Goal: Transaction & Acquisition: Purchase product/service

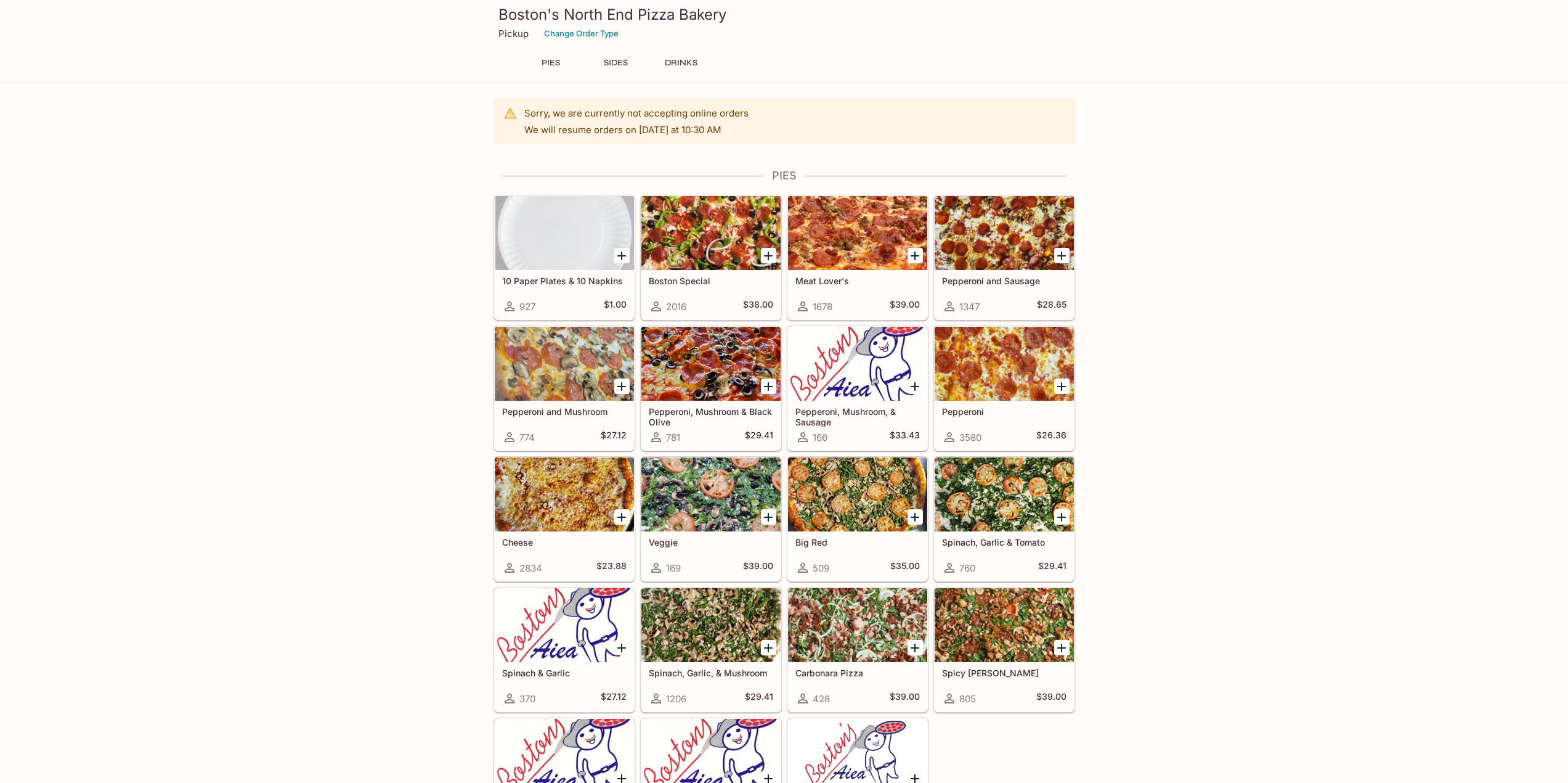
click at [627, 119] on div "Sorry, we are currently not accepting online orders We will resume orders on Fr…" at bounding box center [636, 121] width 224 height 38
click at [638, 123] on div "Sorry, we are currently not accepting online orders We will resume orders on Fr…" at bounding box center [636, 121] width 224 height 38
click at [765, 257] on icon "Add Boston Special" at bounding box center [768, 256] width 15 height 15
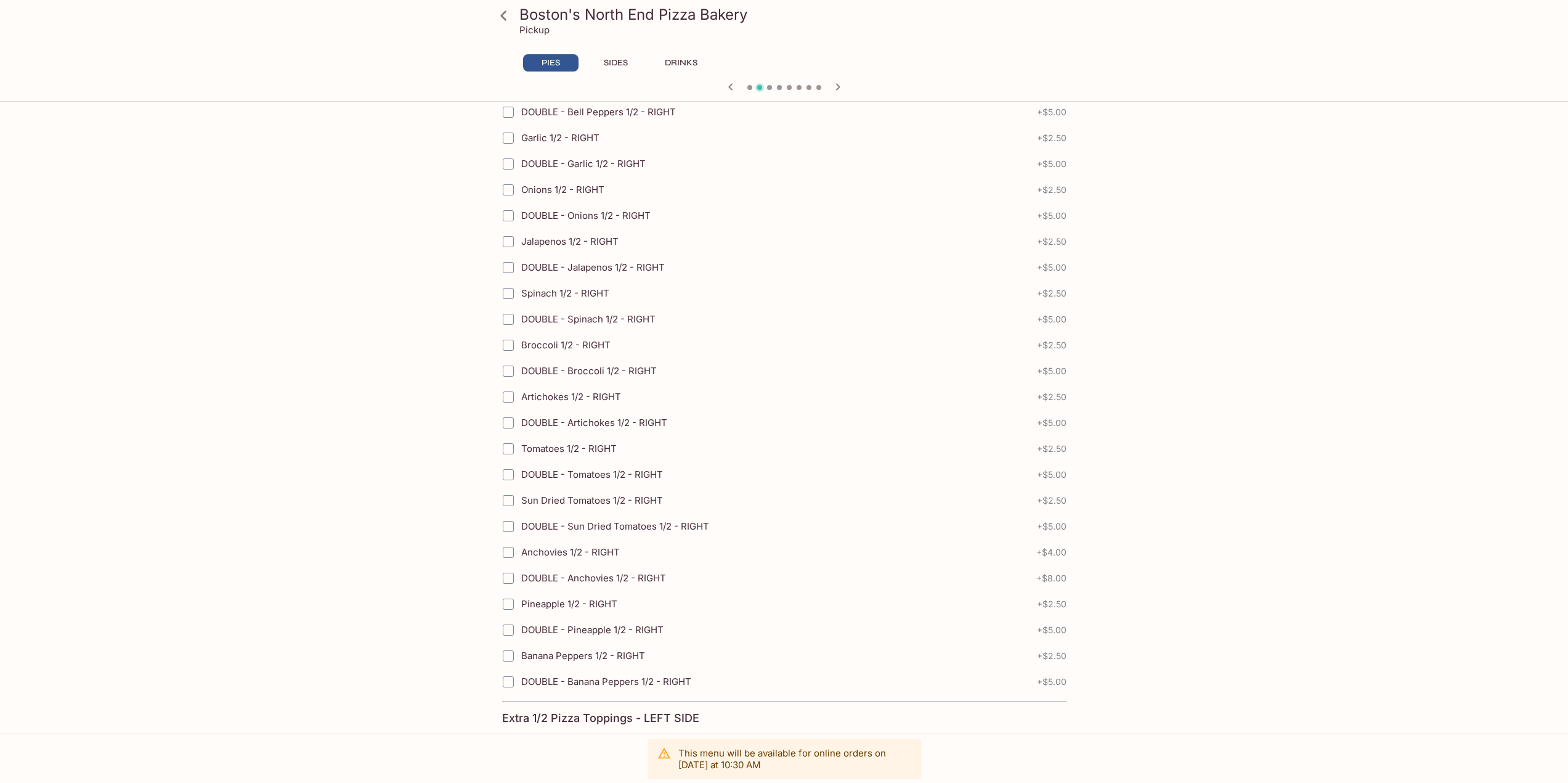
scroll to position [2348, 0]
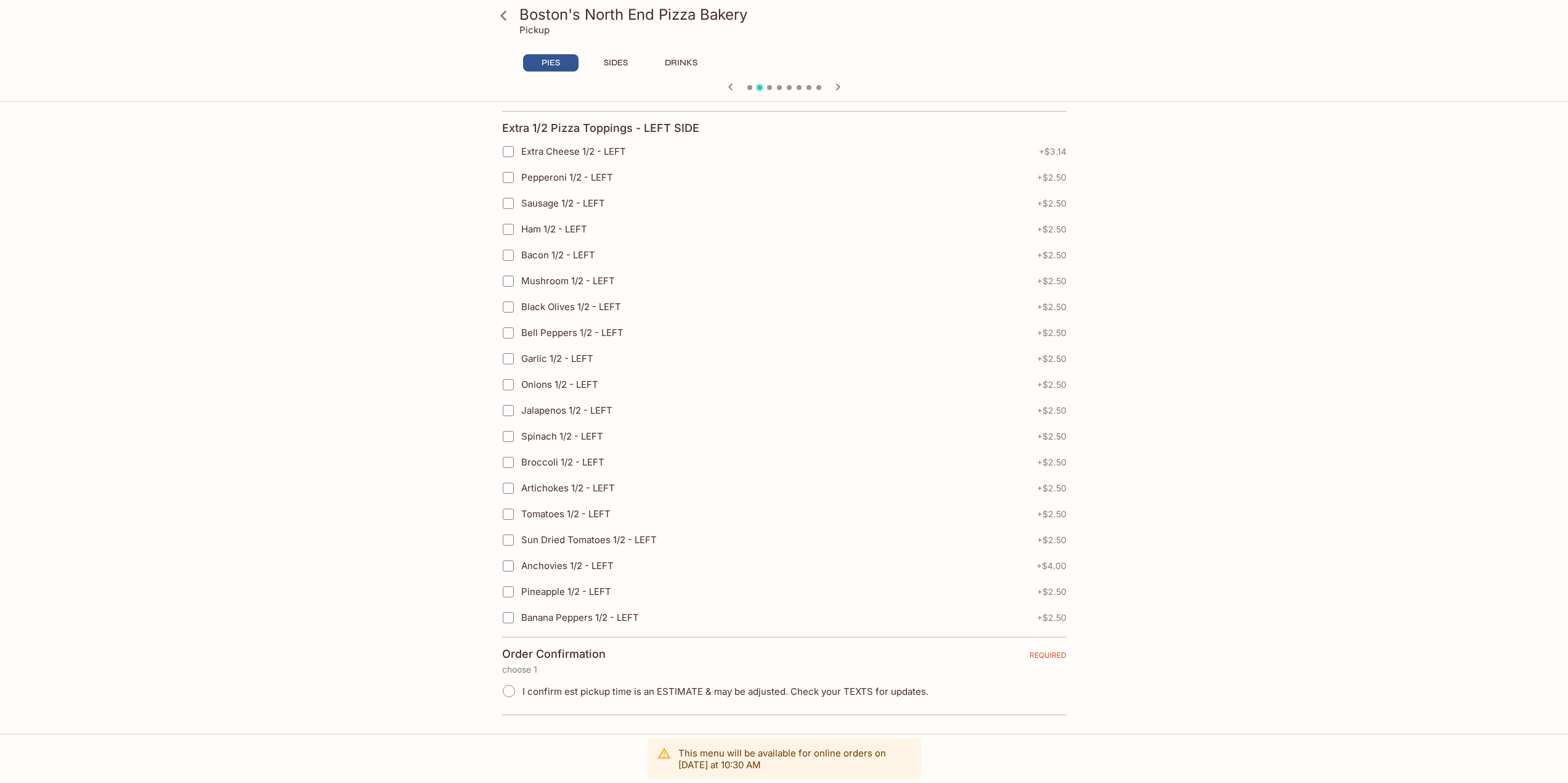
click at [788, 764] on p "This menu will be available for online orders on Friday at 10:30 AM" at bounding box center [794, 759] width 233 height 24
click at [504, 690] on input "I confirm est pickup time is an ESTIMATE & may be adjusted. Check your TEXTS fo…" at bounding box center [509, 690] width 26 height 26
radio input "true"
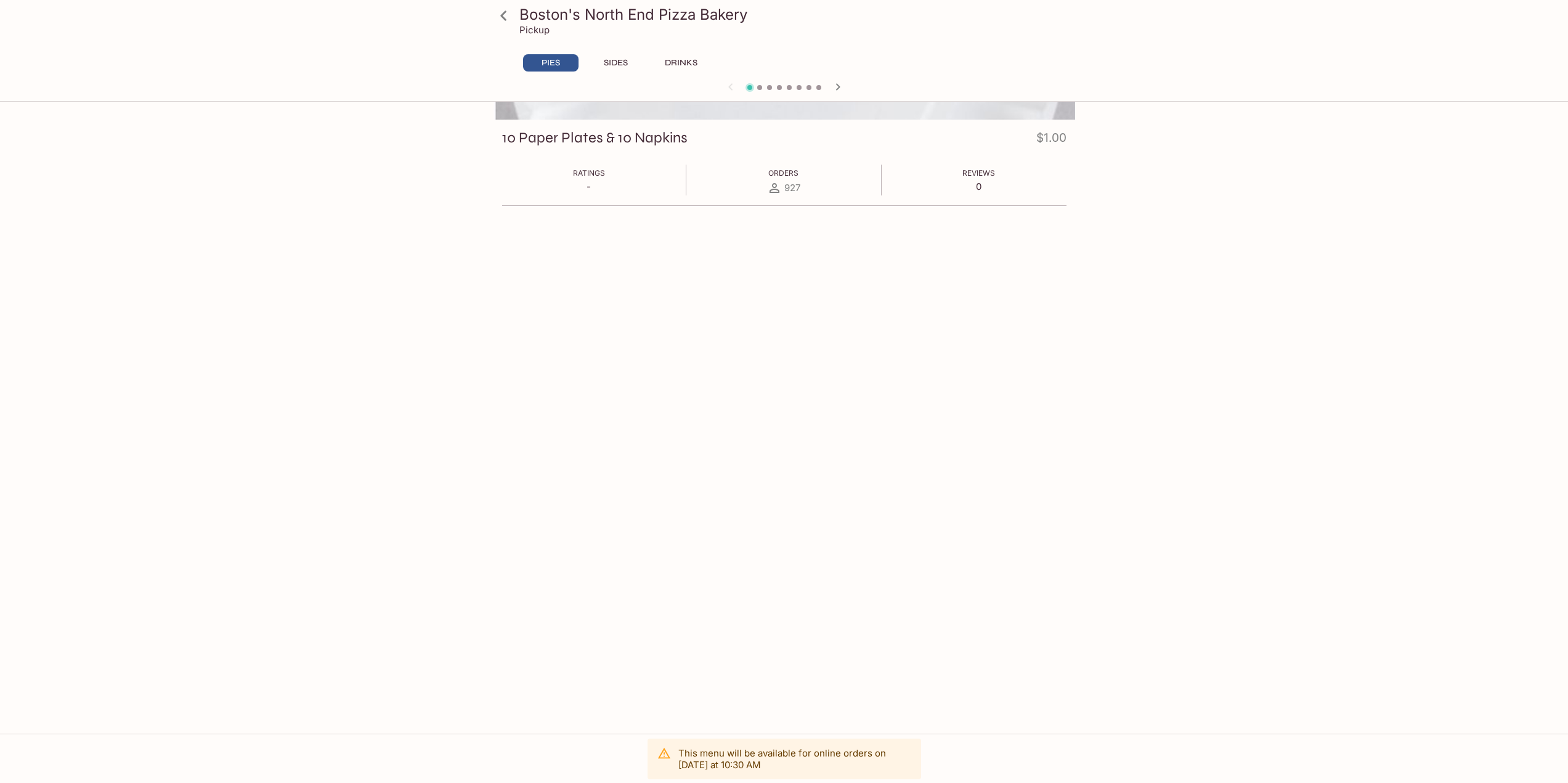
scroll to position [0, 0]
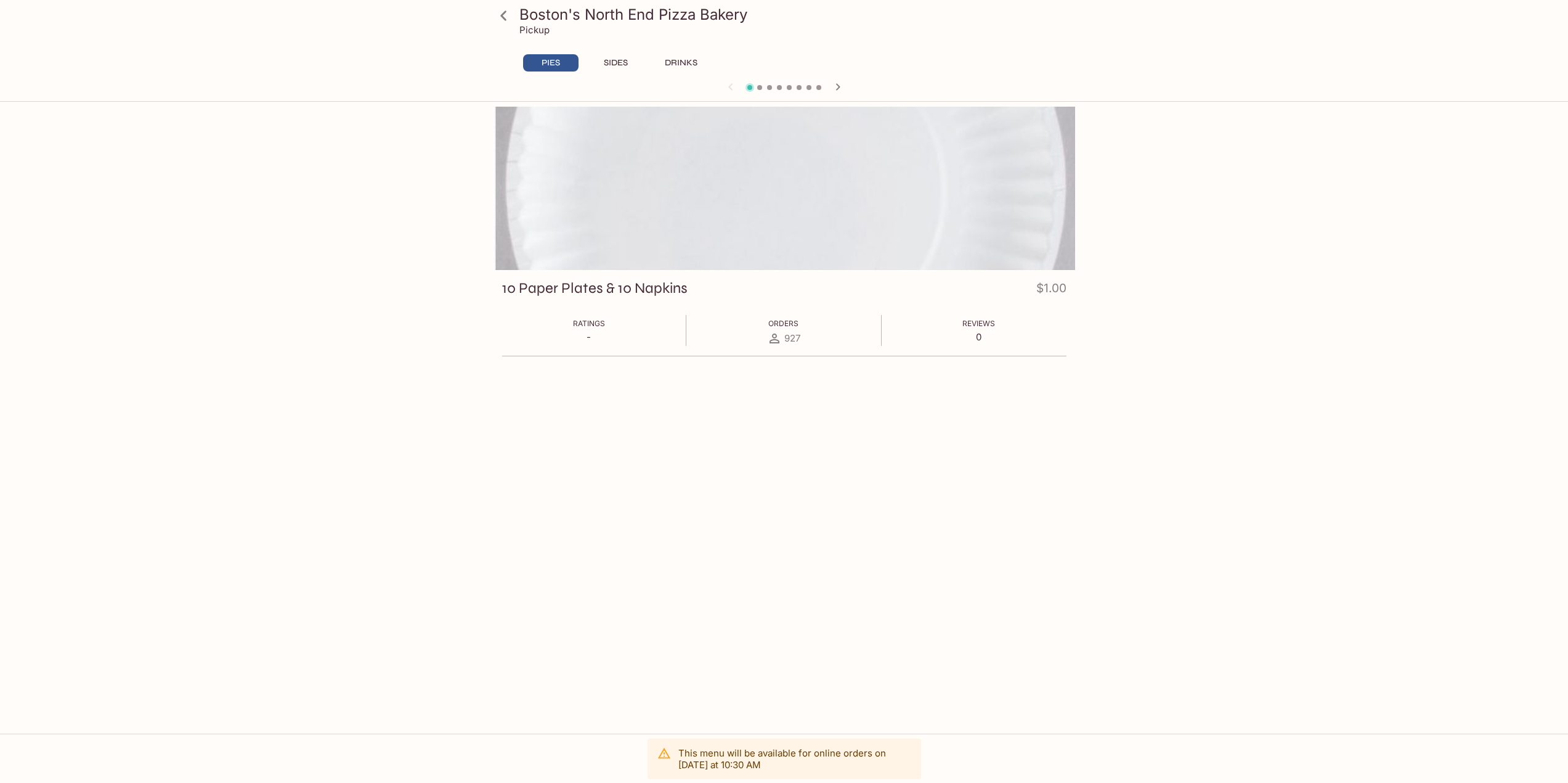
click at [837, 90] on icon "button" at bounding box center [838, 86] width 4 height 7
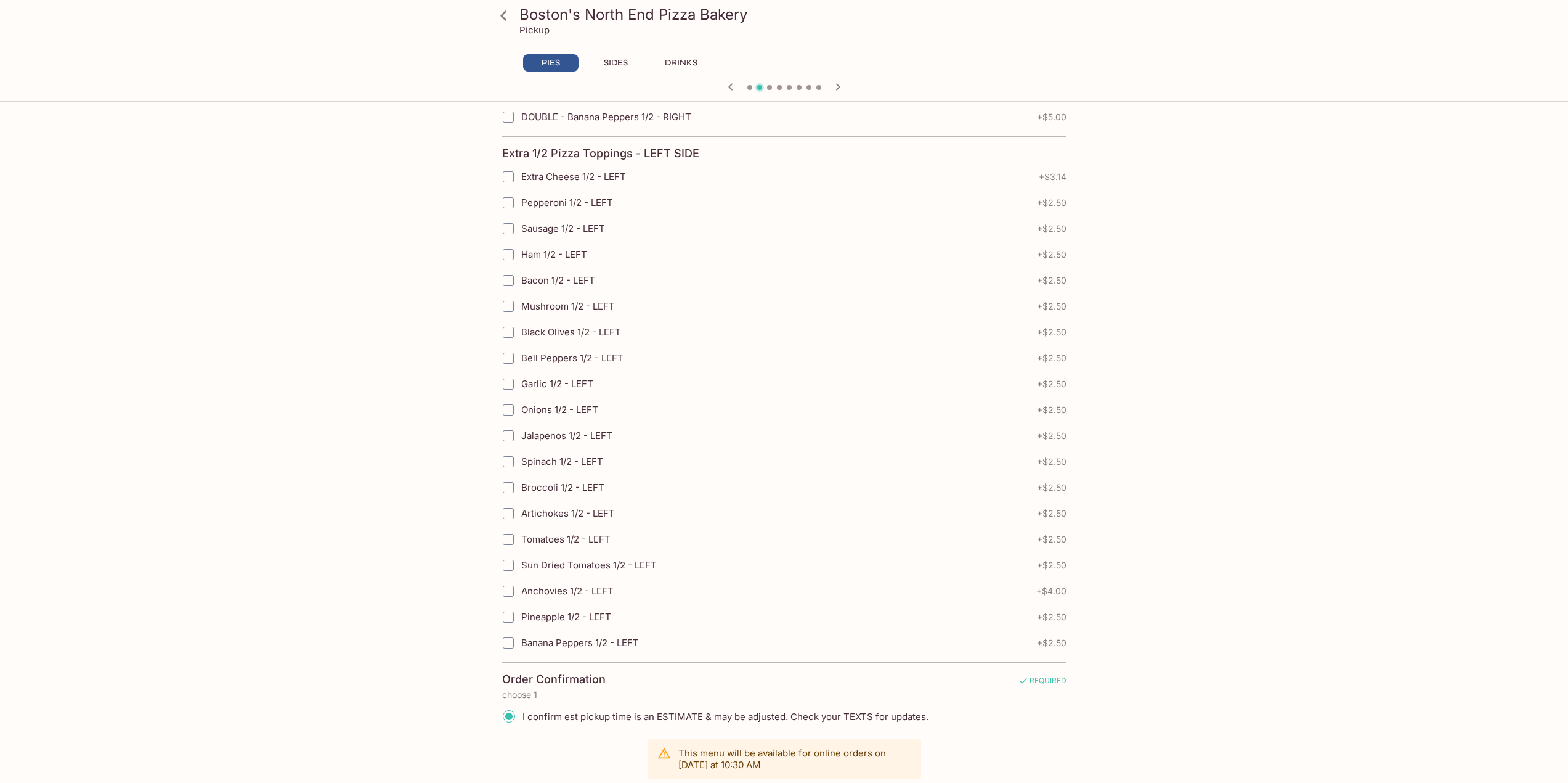
scroll to position [2348, 0]
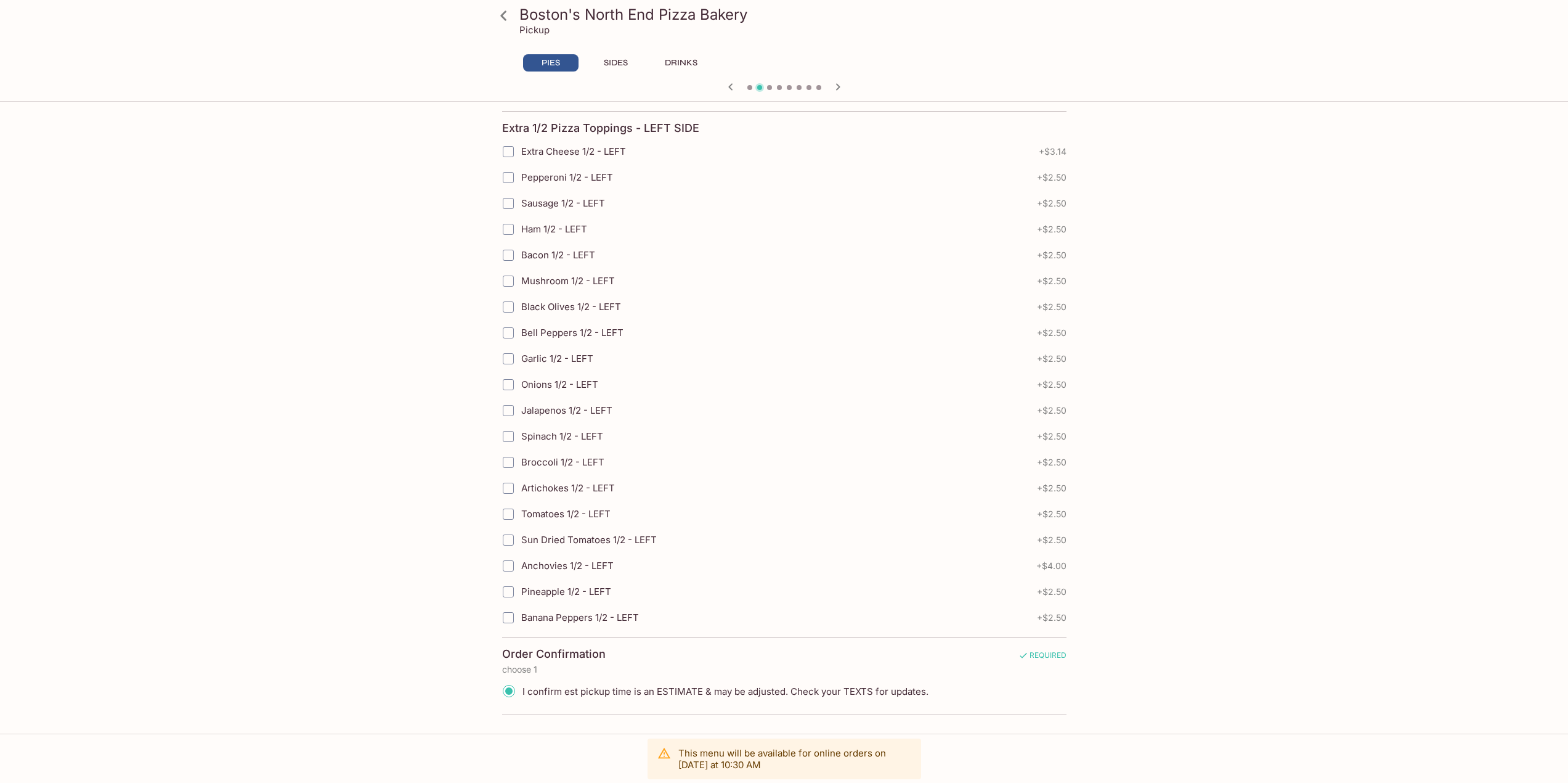
click at [1050, 699] on div "I confirm est pickup time is an ESTIMATE & may be adjusted. Check your TEXTS fo…" at bounding box center [784, 691] width 564 height 27
click at [753, 765] on p "This menu will be available for online orders on Friday at 10:30 AM" at bounding box center [794, 759] width 233 height 24
click at [777, 759] on p "This menu will be available for online orders on Friday at 10:30 AM" at bounding box center [794, 759] width 233 height 24
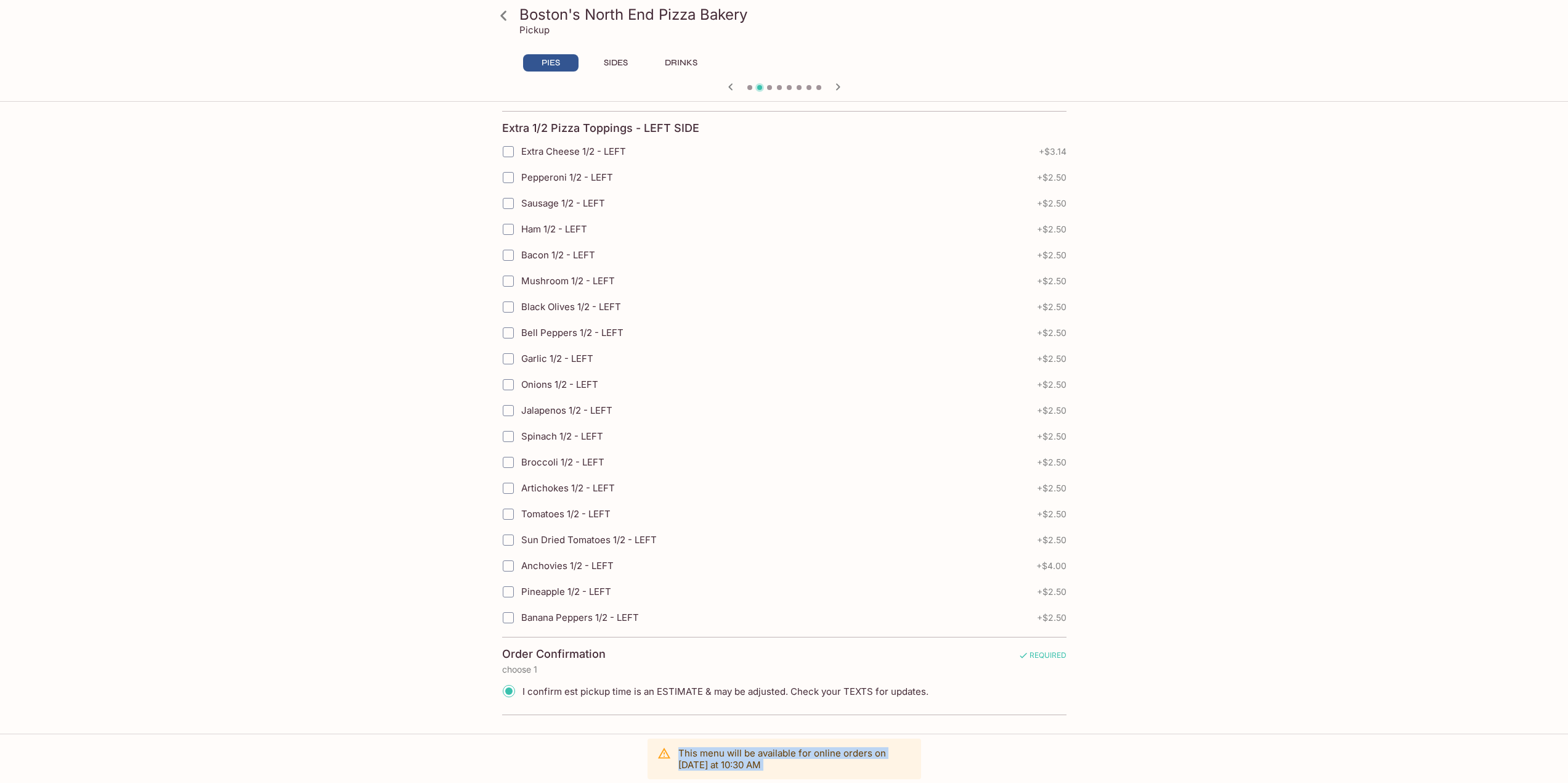
drag, startPoint x: 360, startPoint y: 652, endPoint x: 317, endPoint y: 637, distance: 45.5
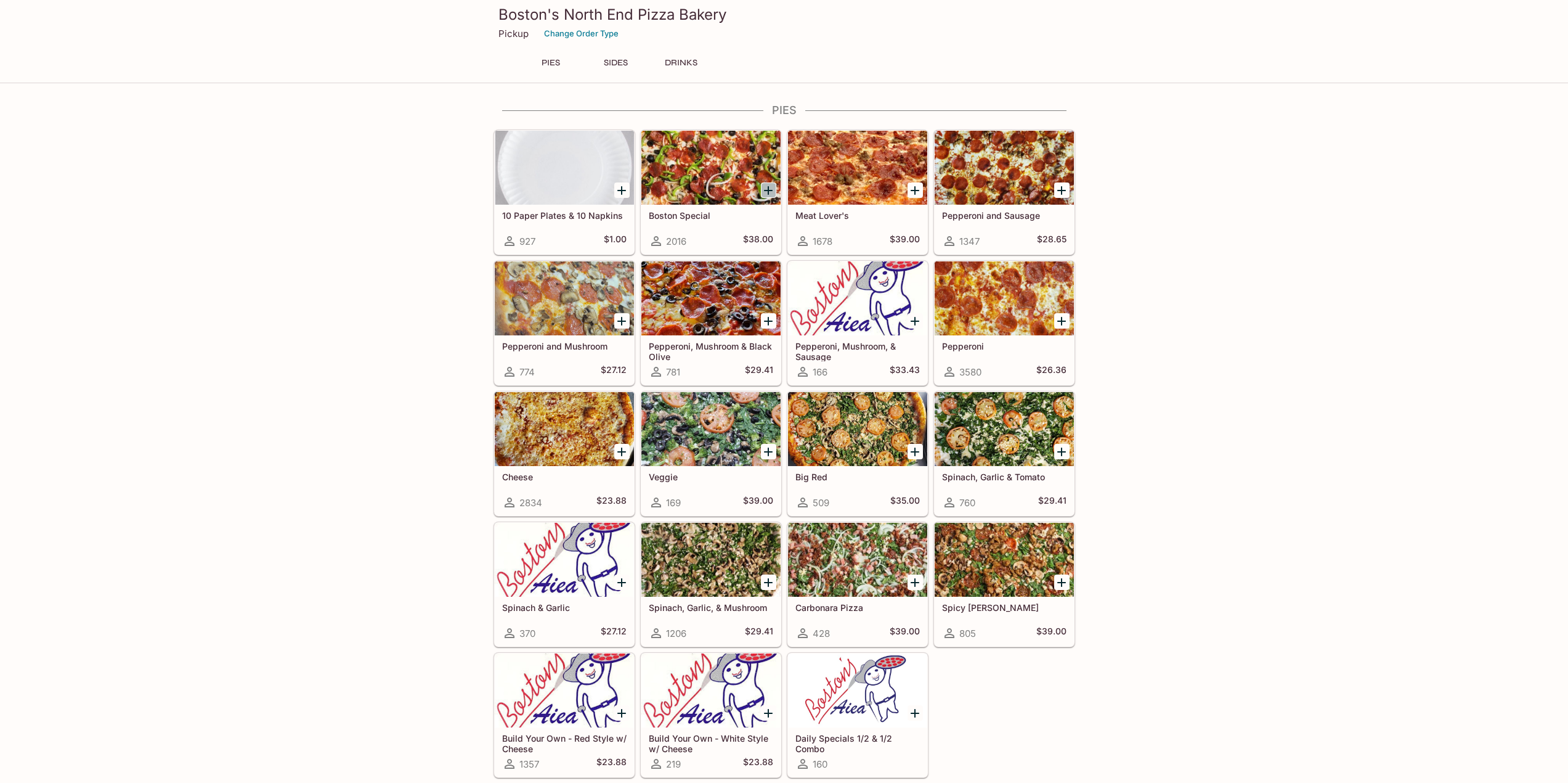
click at [770, 186] on icon "Add Boston Special" at bounding box center [768, 190] width 15 height 15
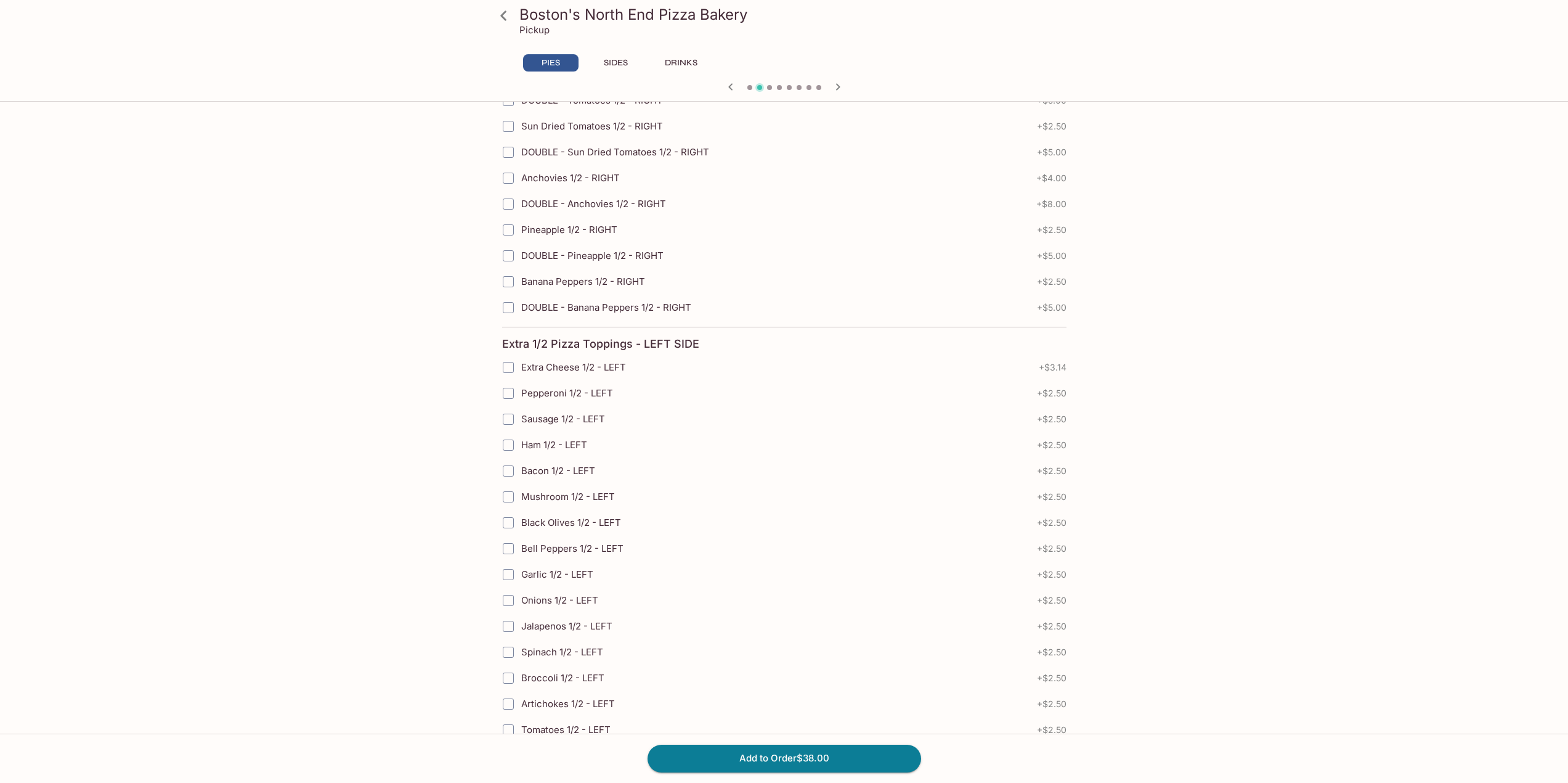
scroll to position [2490, 0]
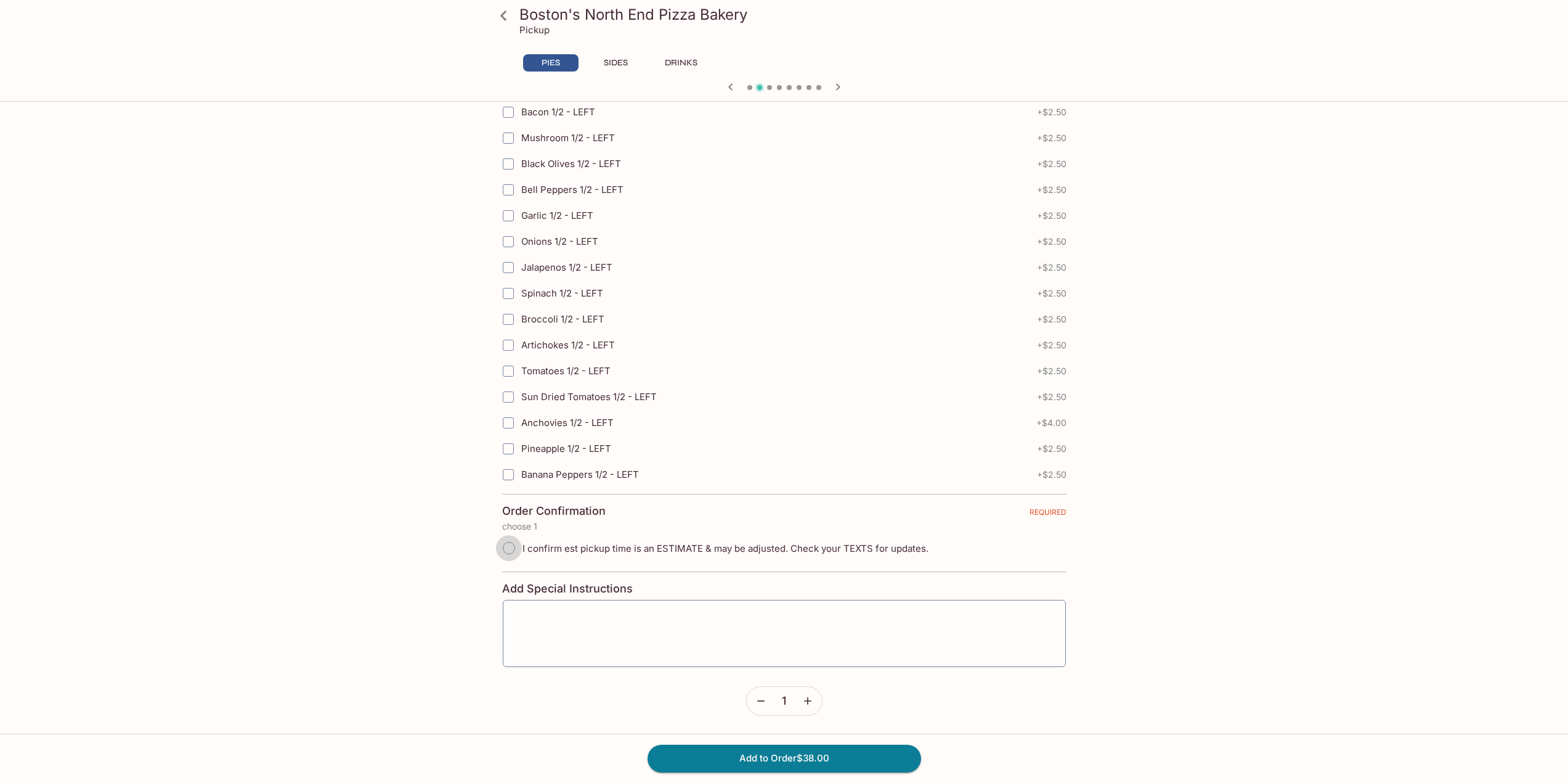
click at [511, 548] on input "I confirm est pickup time is an ESTIMATE & may be adjusted. Check your TEXTS fo…" at bounding box center [509, 548] width 26 height 26
radio input "true"
click at [763, 753] on button "Add to Order $38.00" at bounding box center [785, 758] width 274 height 27
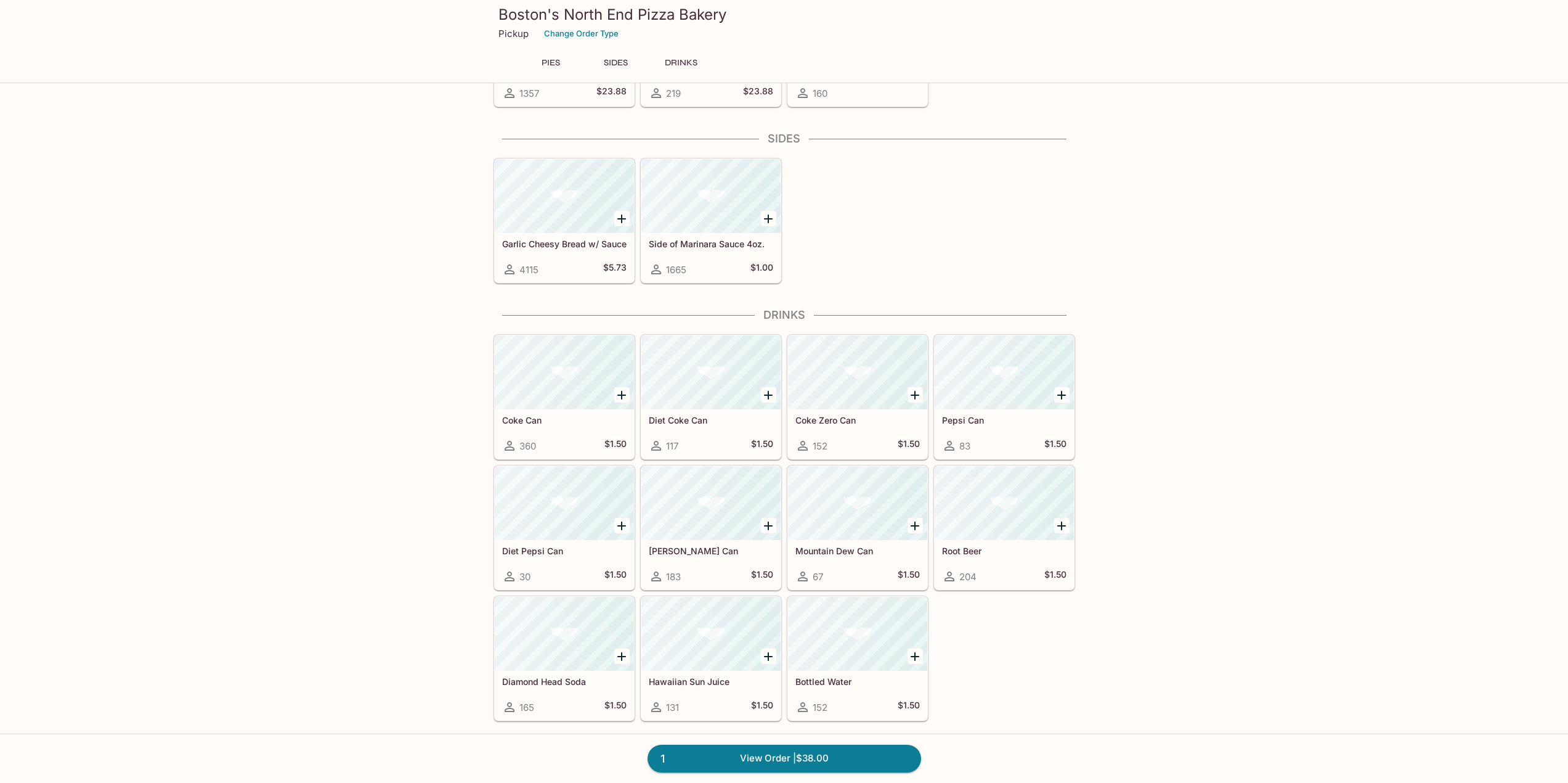
scroll to position [671, 0]
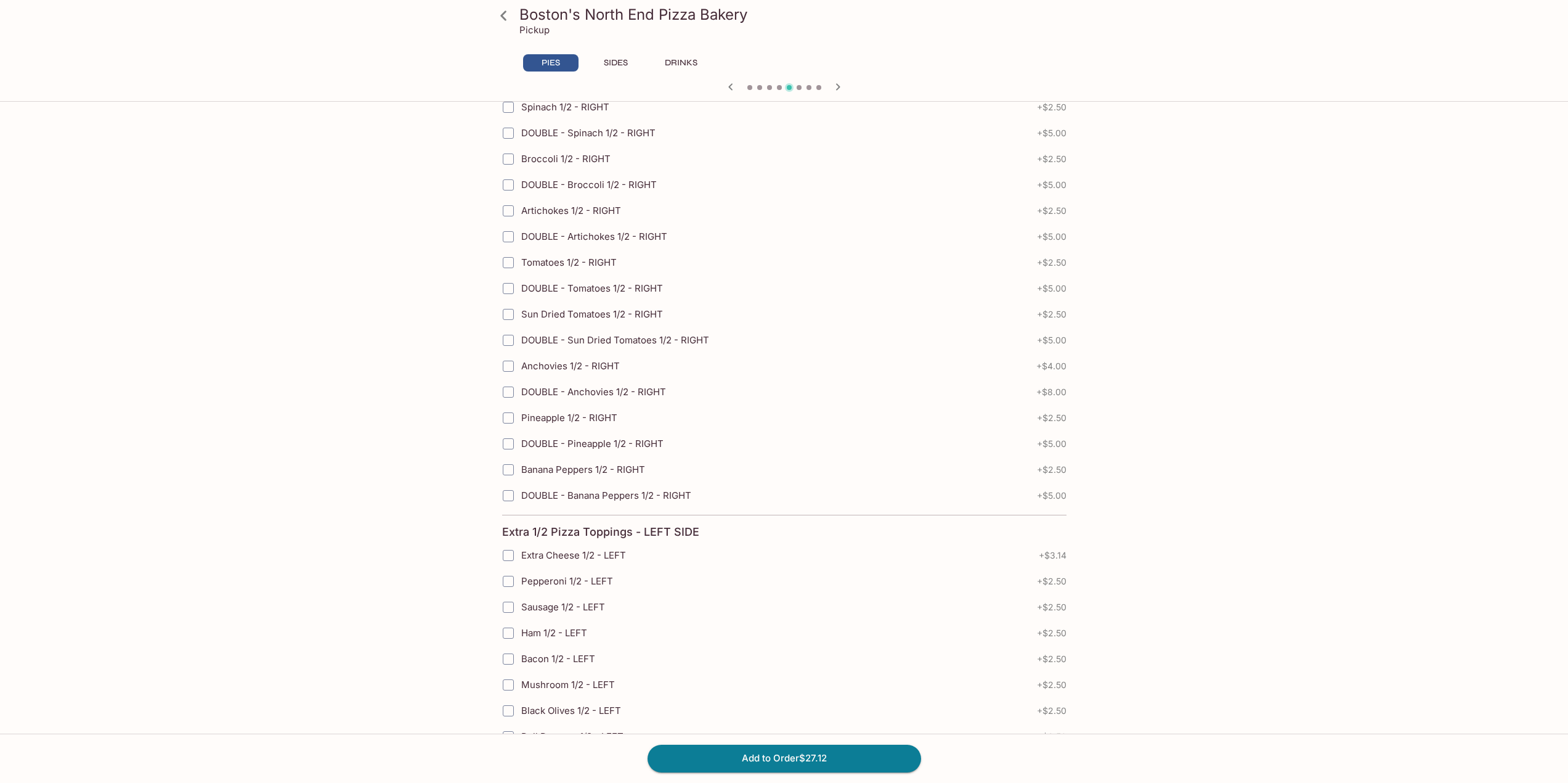
scroll to position [2490, 0]
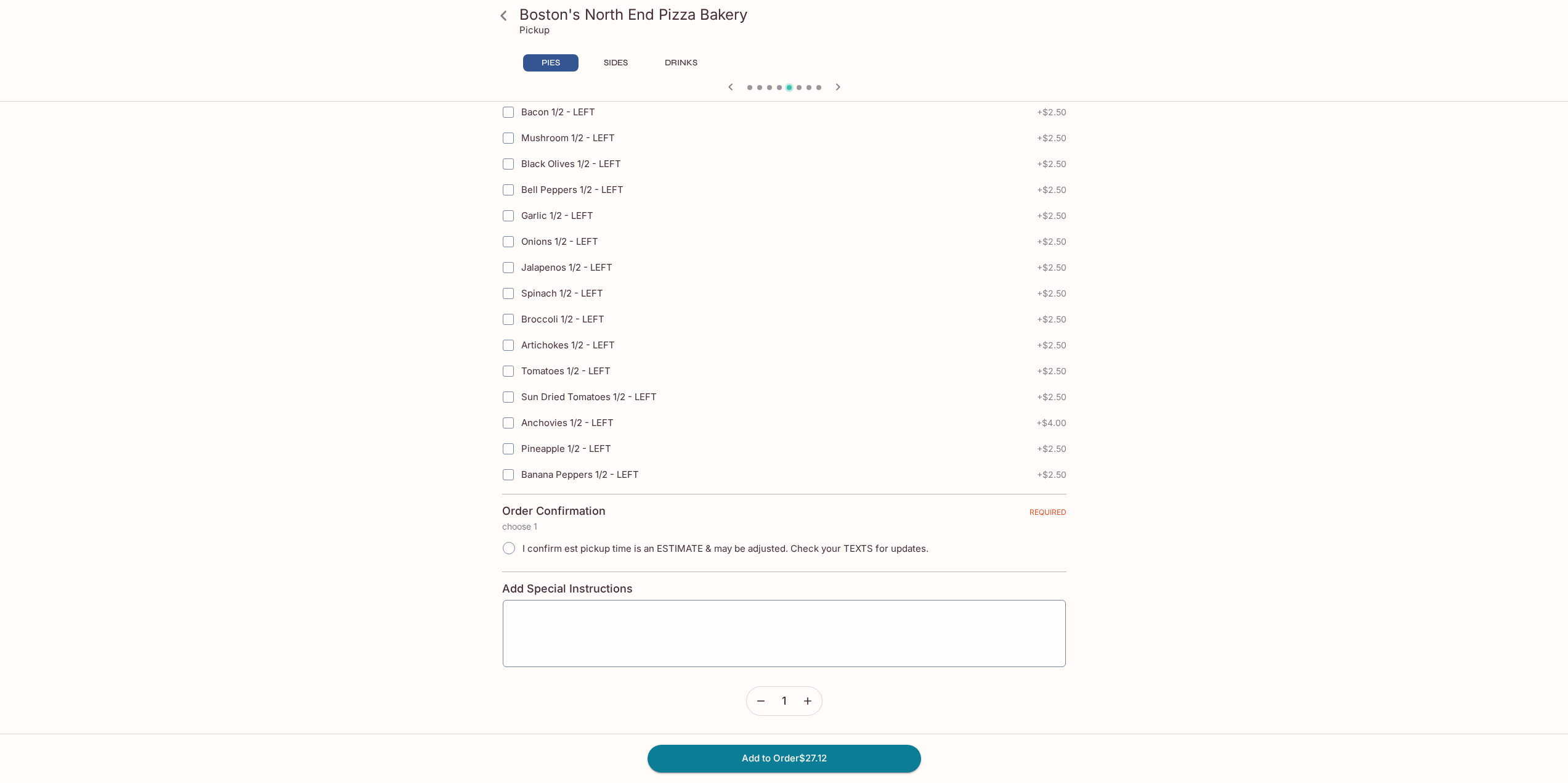
click at [803, 697] on icon "button" at bounding box center [808, 701] width 13 height 13
click at [509, 552] on input "I confirm est pickup time is an ESTIMATE & may be adjusted. Check your TEXTS fo…" at bounding box center [509, 548] width 26 height 26
radio input "true"
click at [755, 759] on button "Add to Order $54.24" at bounding box center [785, 758] width 274 height 27
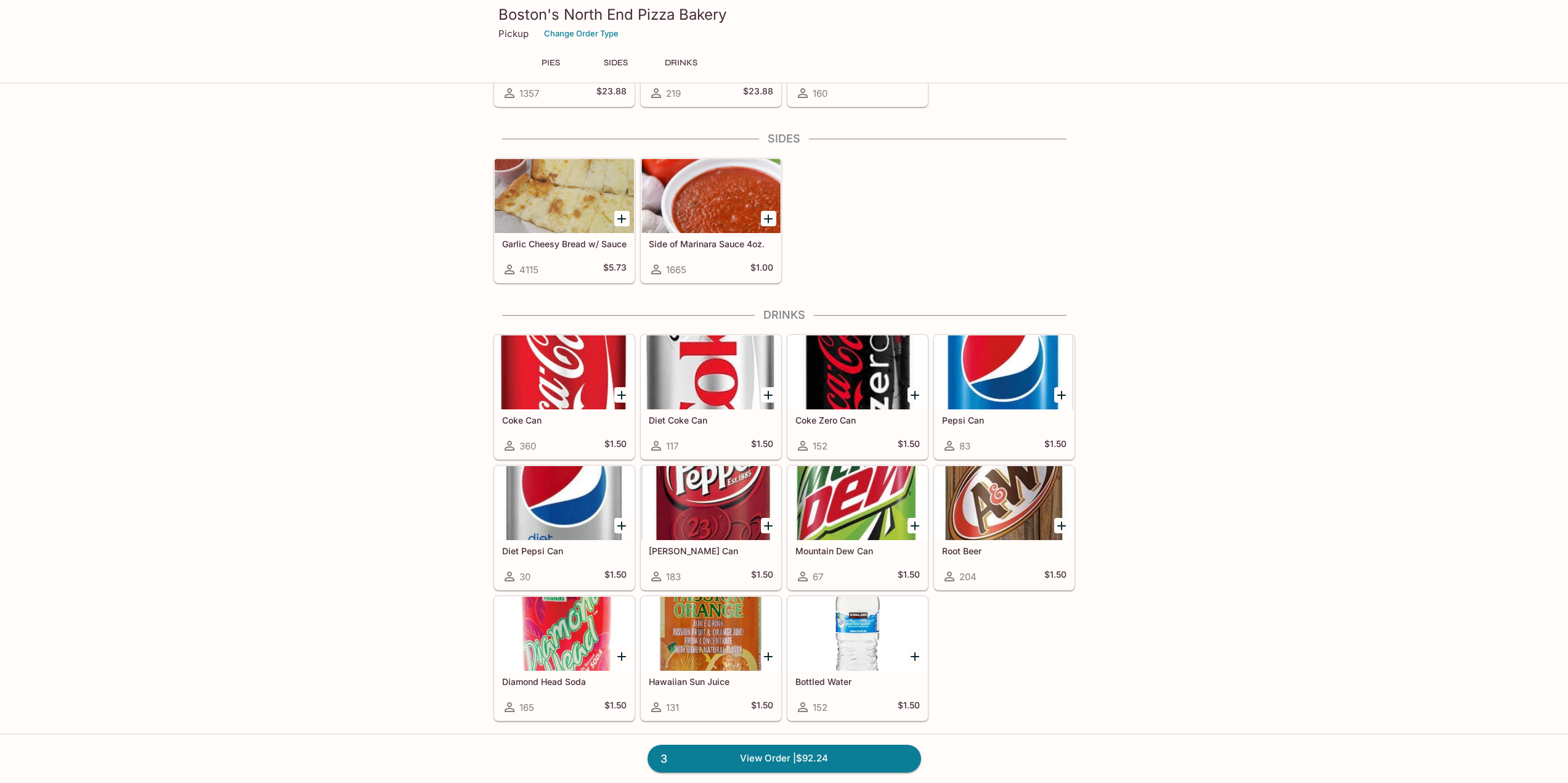
scroll to position [671, 0]
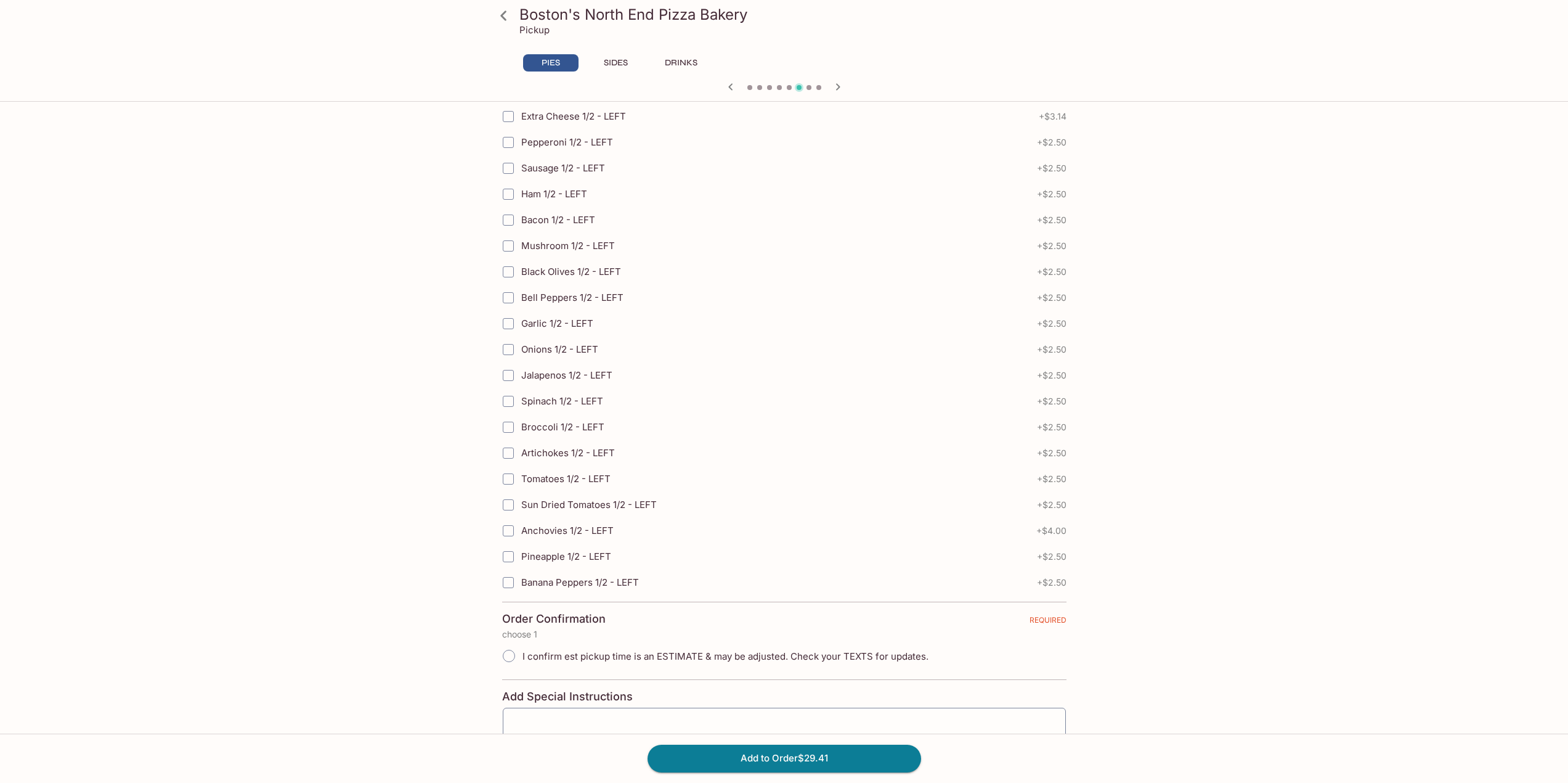
scroll to position [2490, 0]
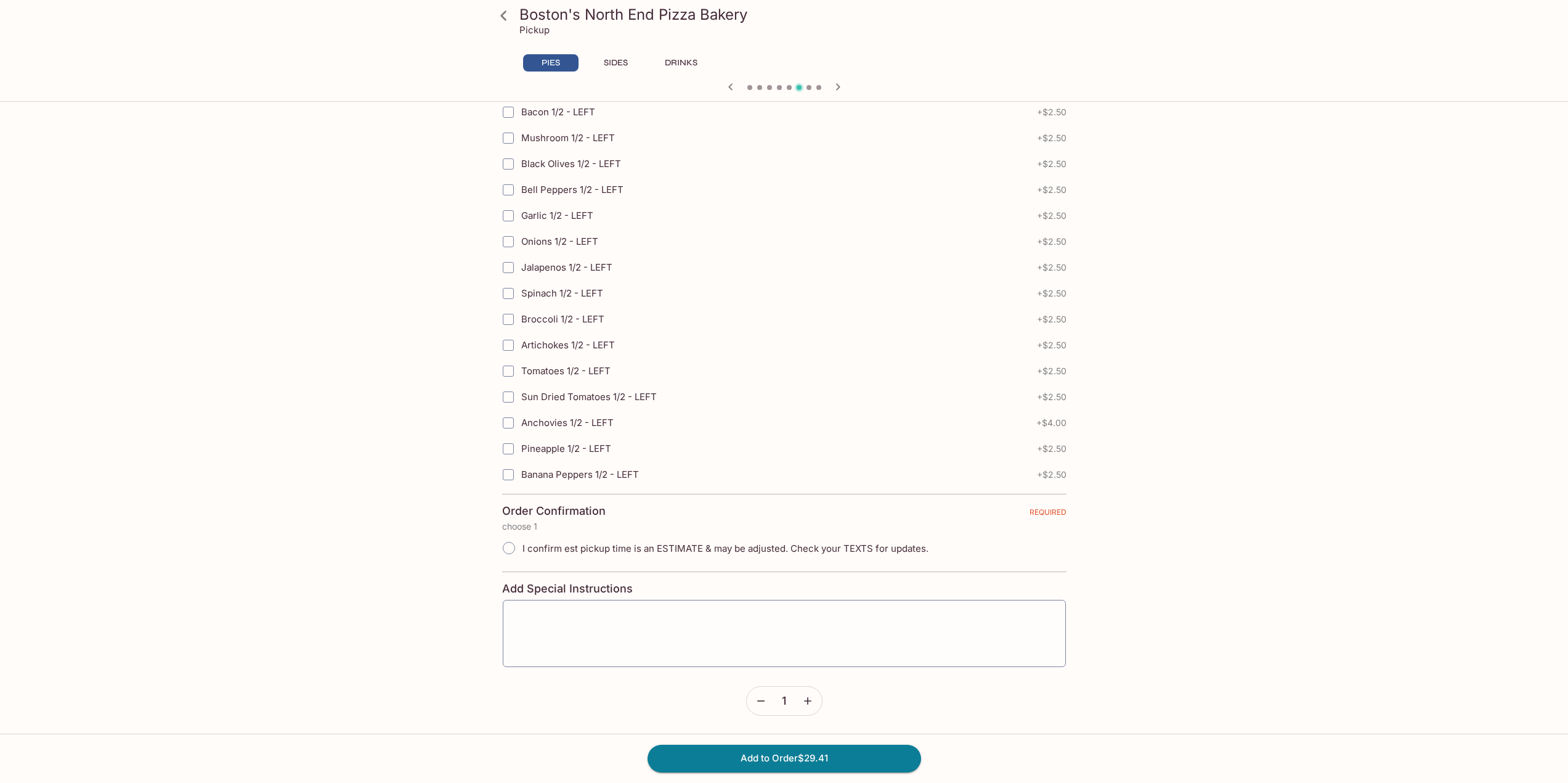
click at [509, 548] on input "I confirm est pickup time is an ESTIMATE & may be adjusted. Check your TEXTS fo…" at bounding box center [509, 548] width 26 height 26
radio input "true"
click at [805, 762] on button "Add to Order $29.41" at bounding box center [785, 758] width 274 height 27
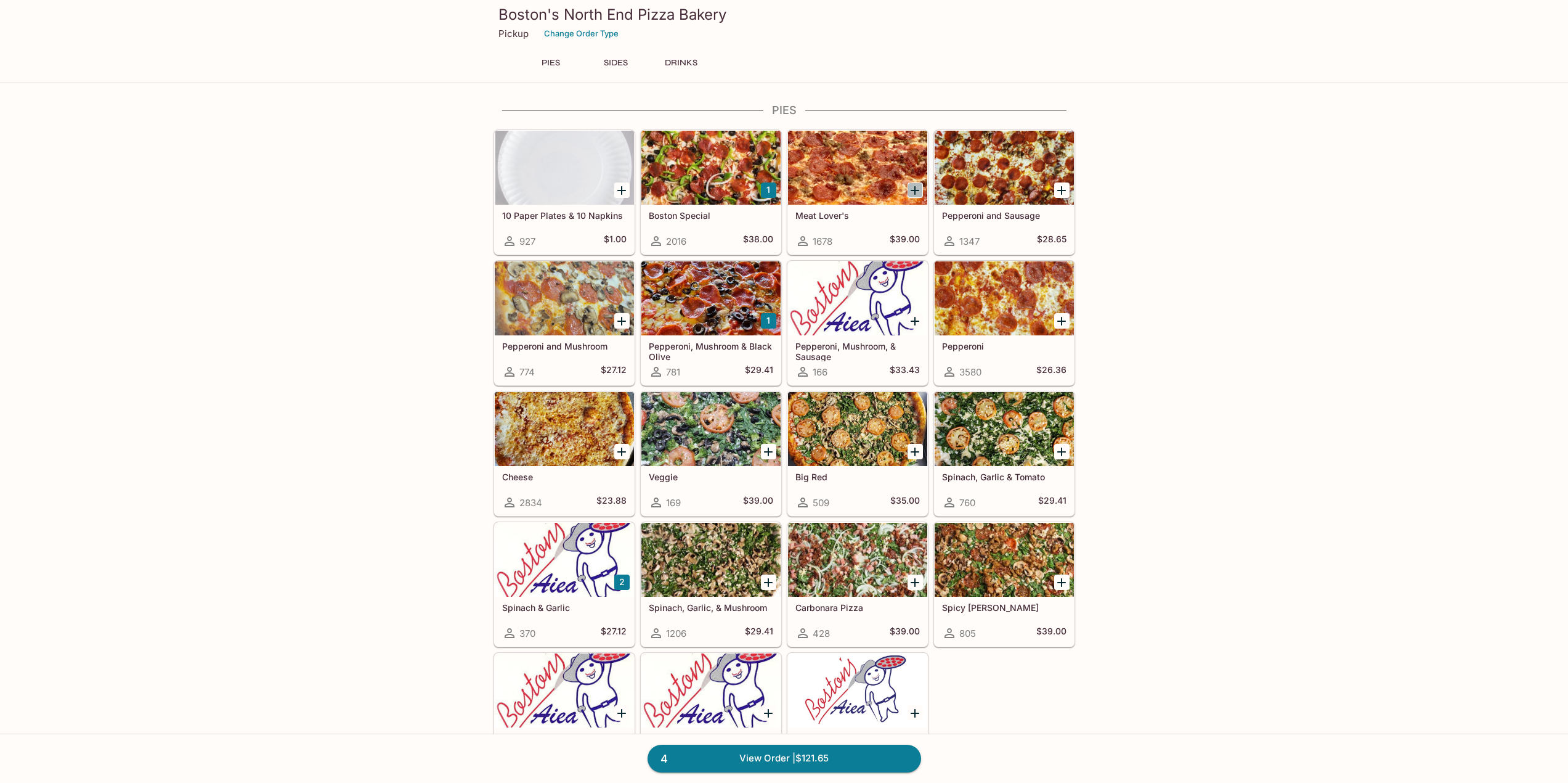
click at [916, 189] on icon "Add Meat Lover's" at bounding box center [915, 190] width 15 height 15
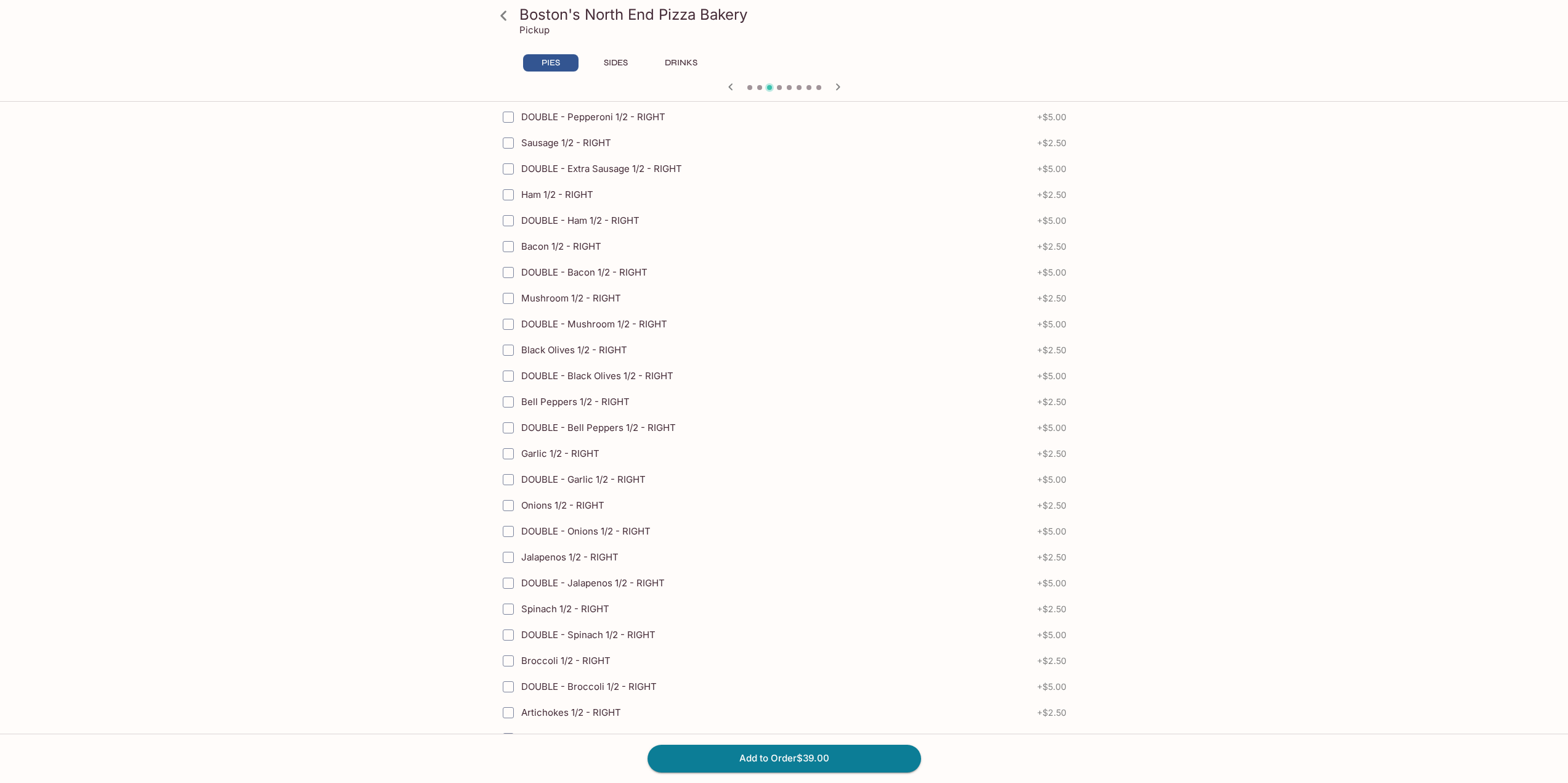
scroll to position [2490, 0]
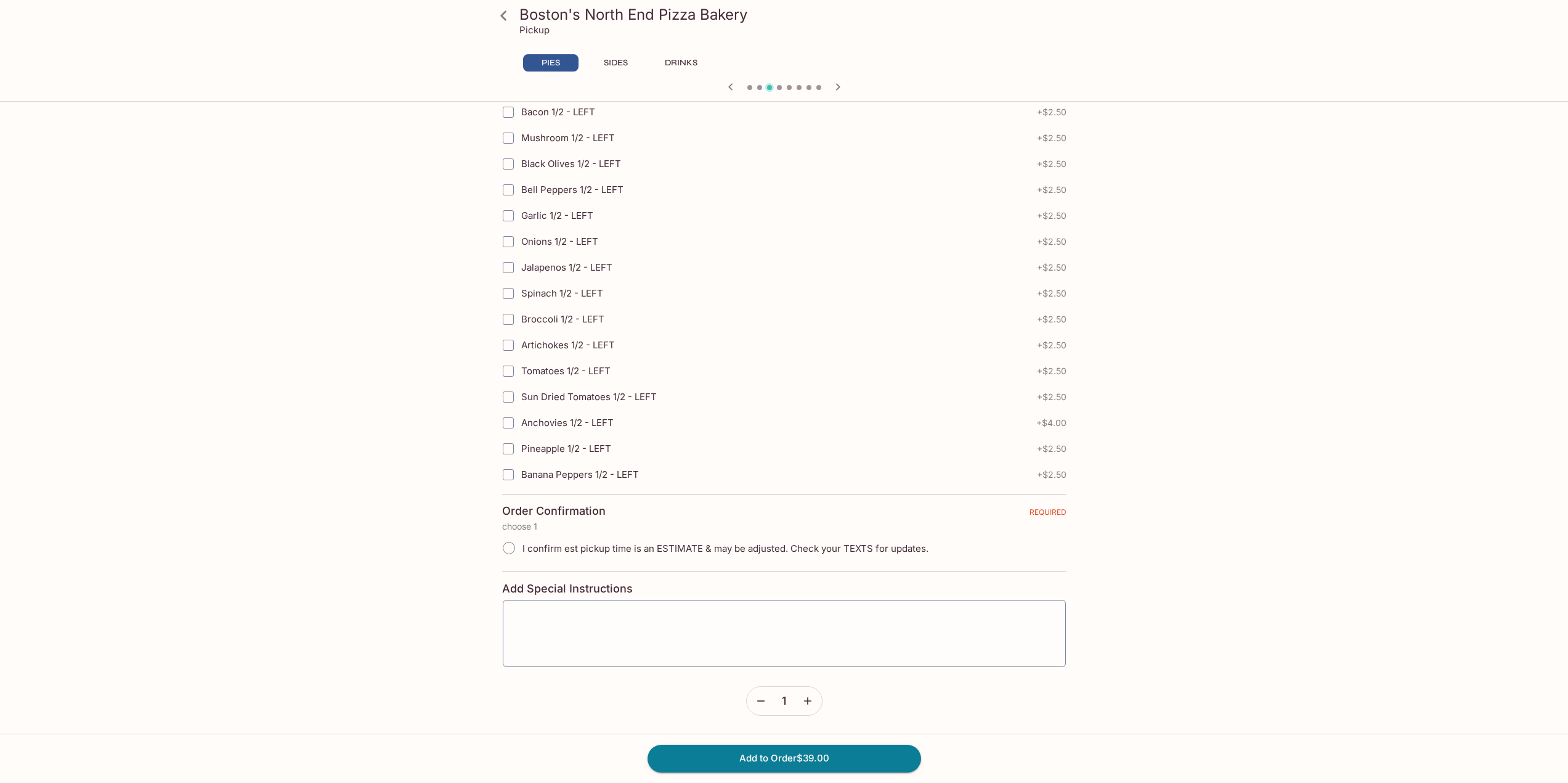
click at [507, 548] on input "I confirm est pickup time is an ESTIMATE & may be adjusted. Check your TEXTS fo…" at bounding box center [509, 548] width 26 height 26
radio input "true"
click at [798, 759] on button "Add to Order $39.00" at bounding box center [785, 758] width 274 height 27
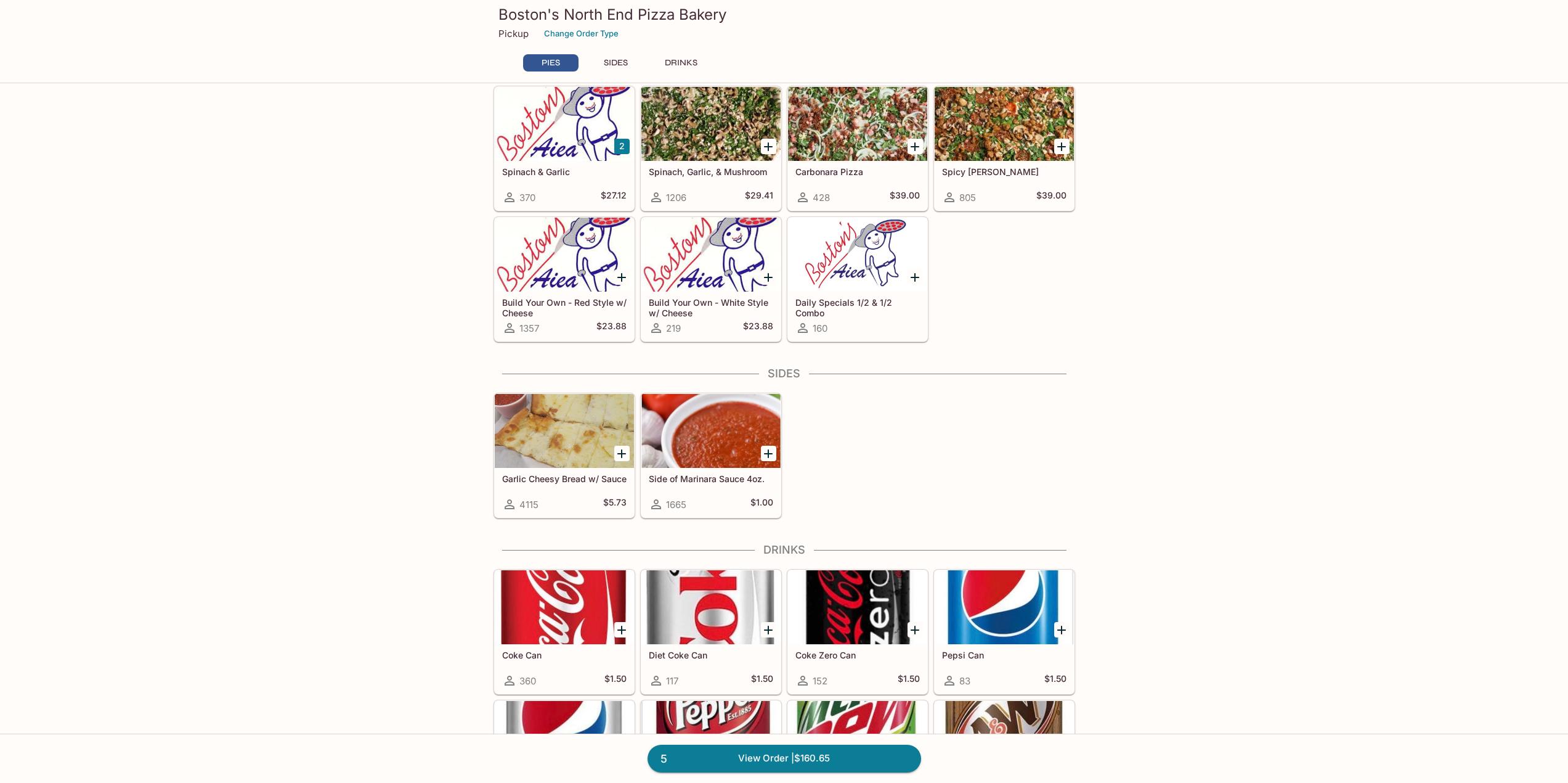
scroll to position [671, 0]
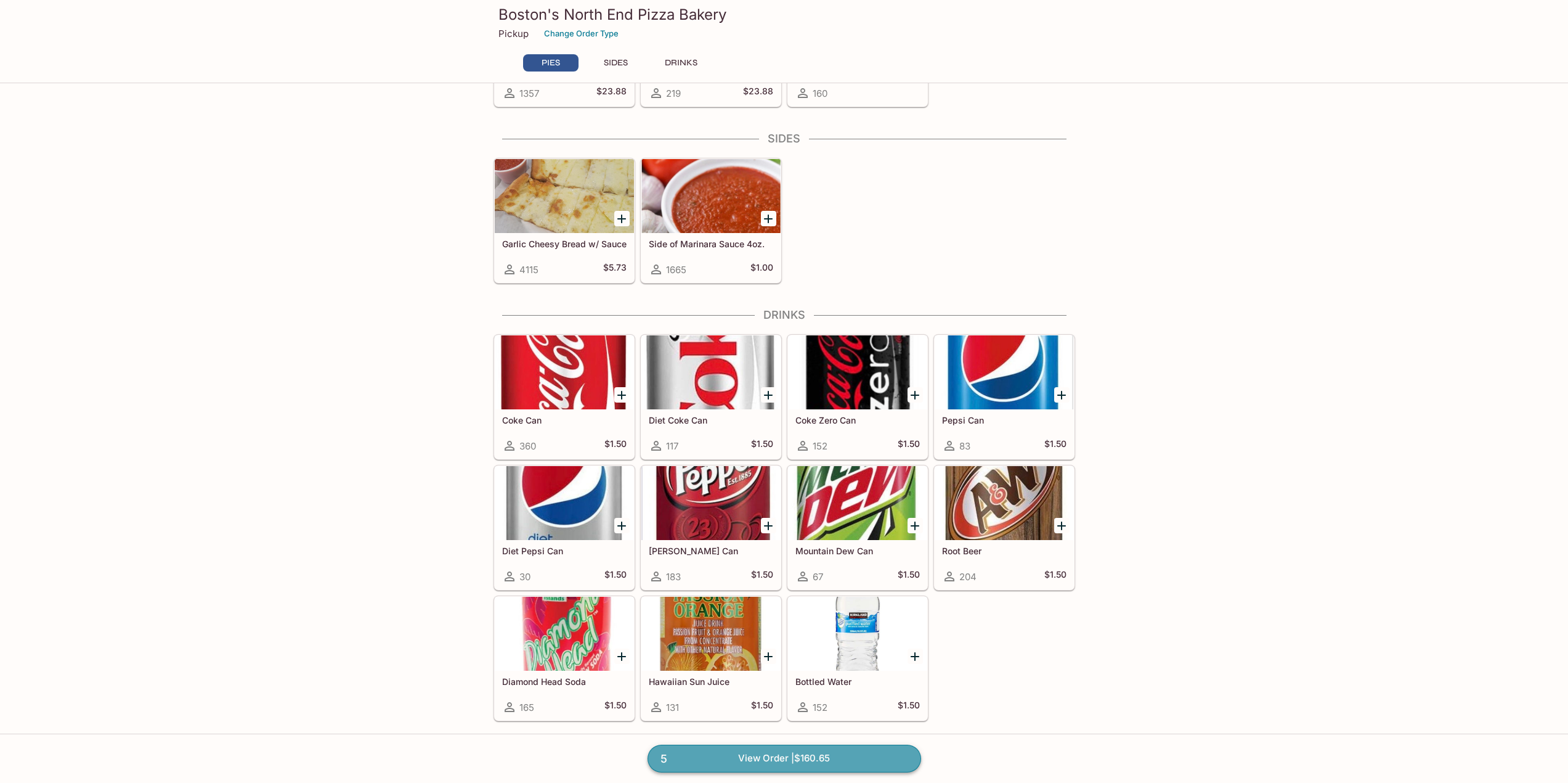
click at [780, 758] on link "5 View Order | $160.65" at bounding box center [785, 758] width 274 height 27
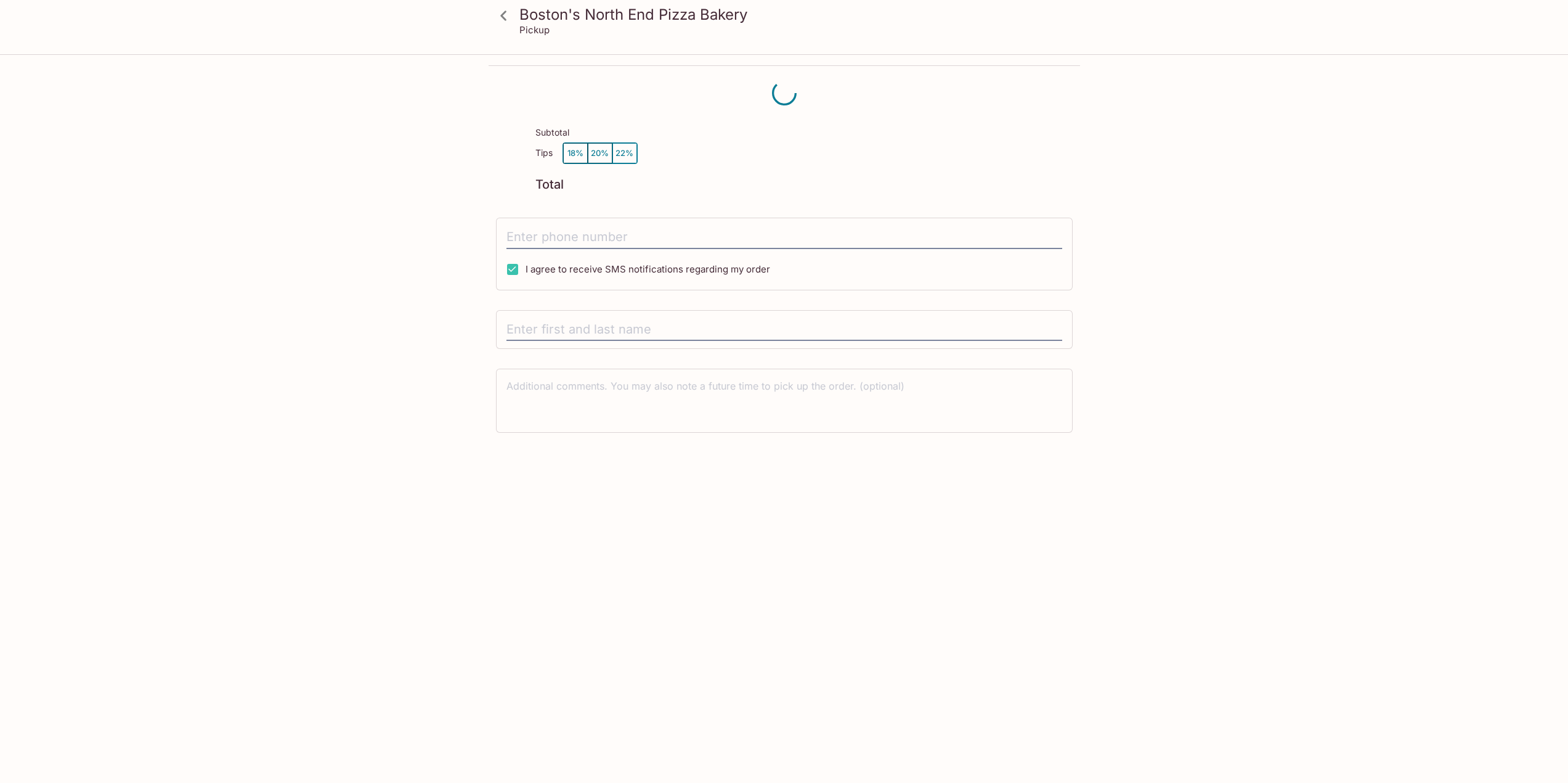
scroll to position [56, 0]
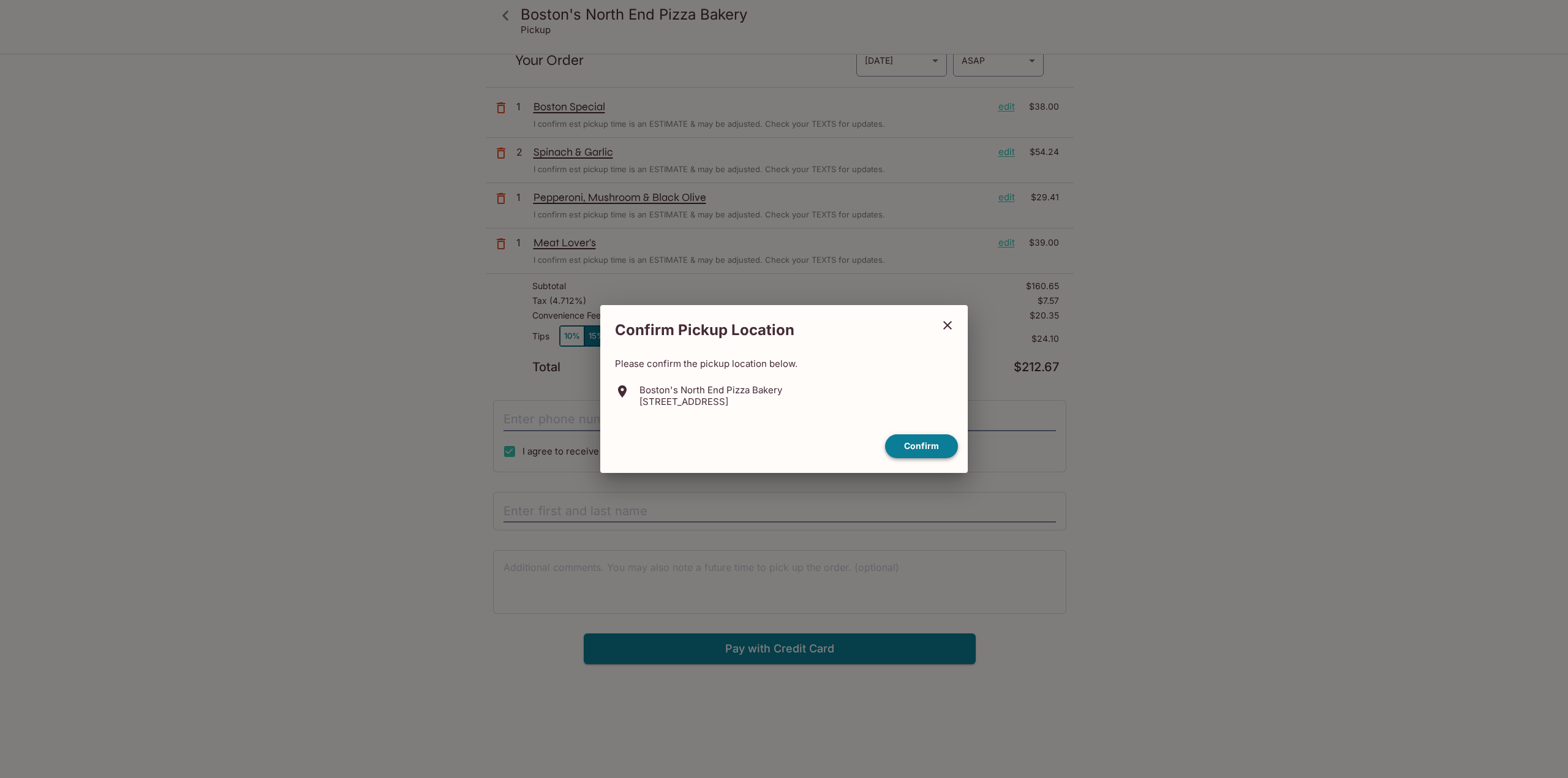
click at [914, 447] on button "Confirm" at bounding box center [921, 446] width 73 height 24
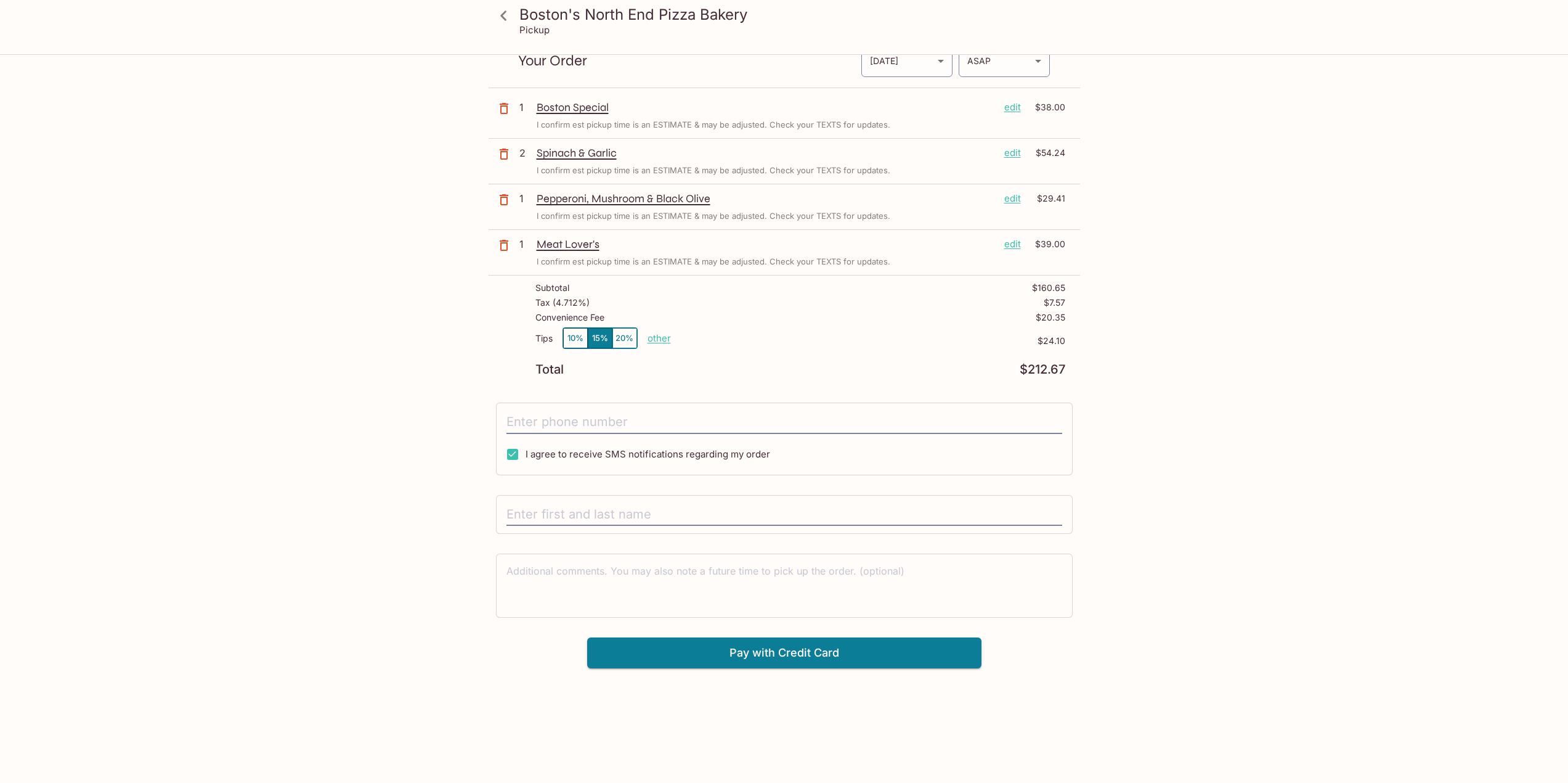
click at [656, 339] on p "other" at bounding box center [660, 338] width 24 height 12
click at [746, 340] on input "24.10" at bounding box center [730, 338] width 39 height 13
type input "0.00"
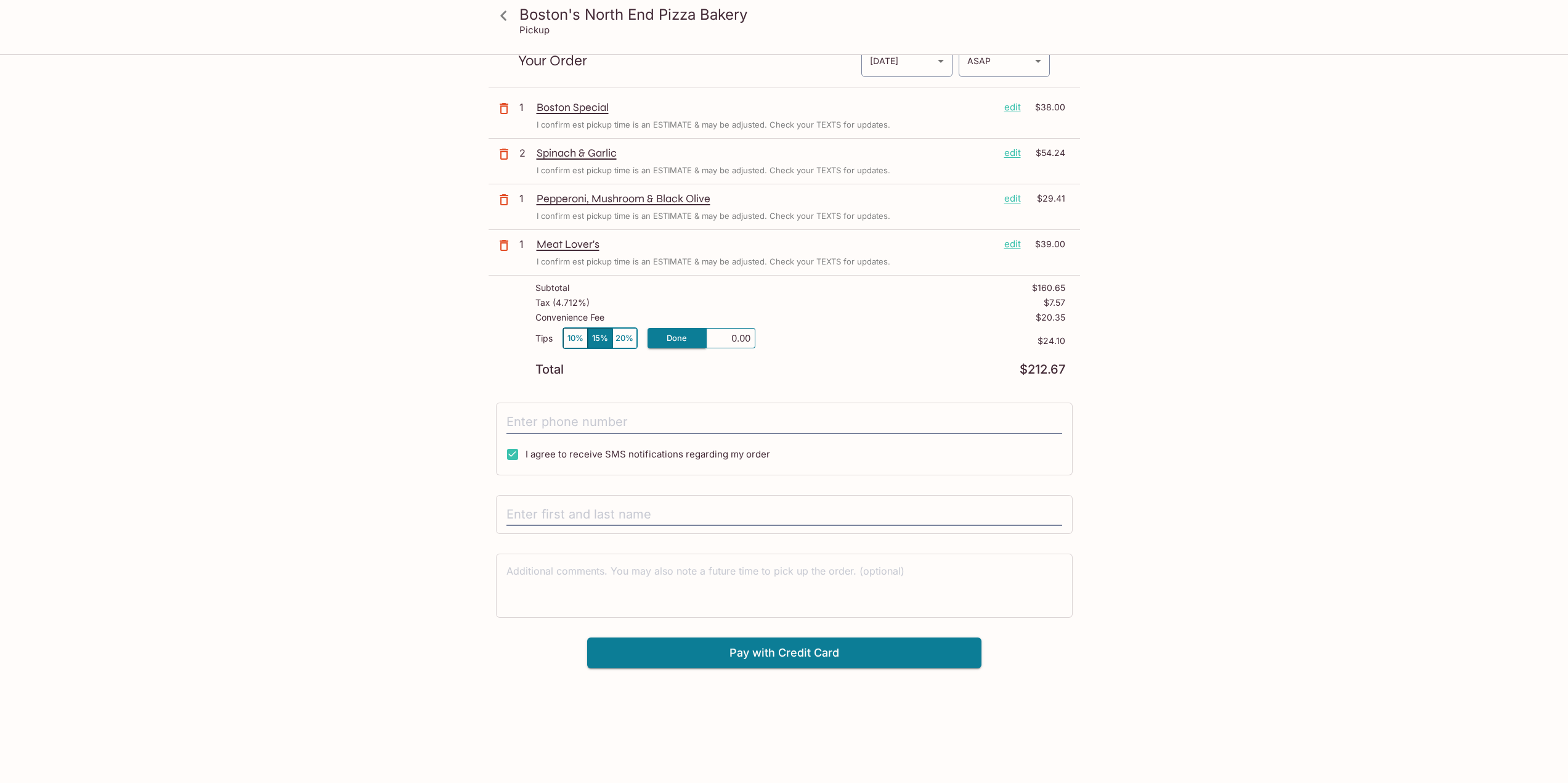
click at [720, 372] on div "Total $212.67" at bounding box center [800, 370] width 530 height 12
click at [557, 423] on input "tel" at bounding box center [784, 423] width 555 height 24
type input "[PHONE_NUMBER]"
click at [555, 511] on input "text" at bounding box center [784, 515] width 555 height 24
type input "[PERSON_NAME]"
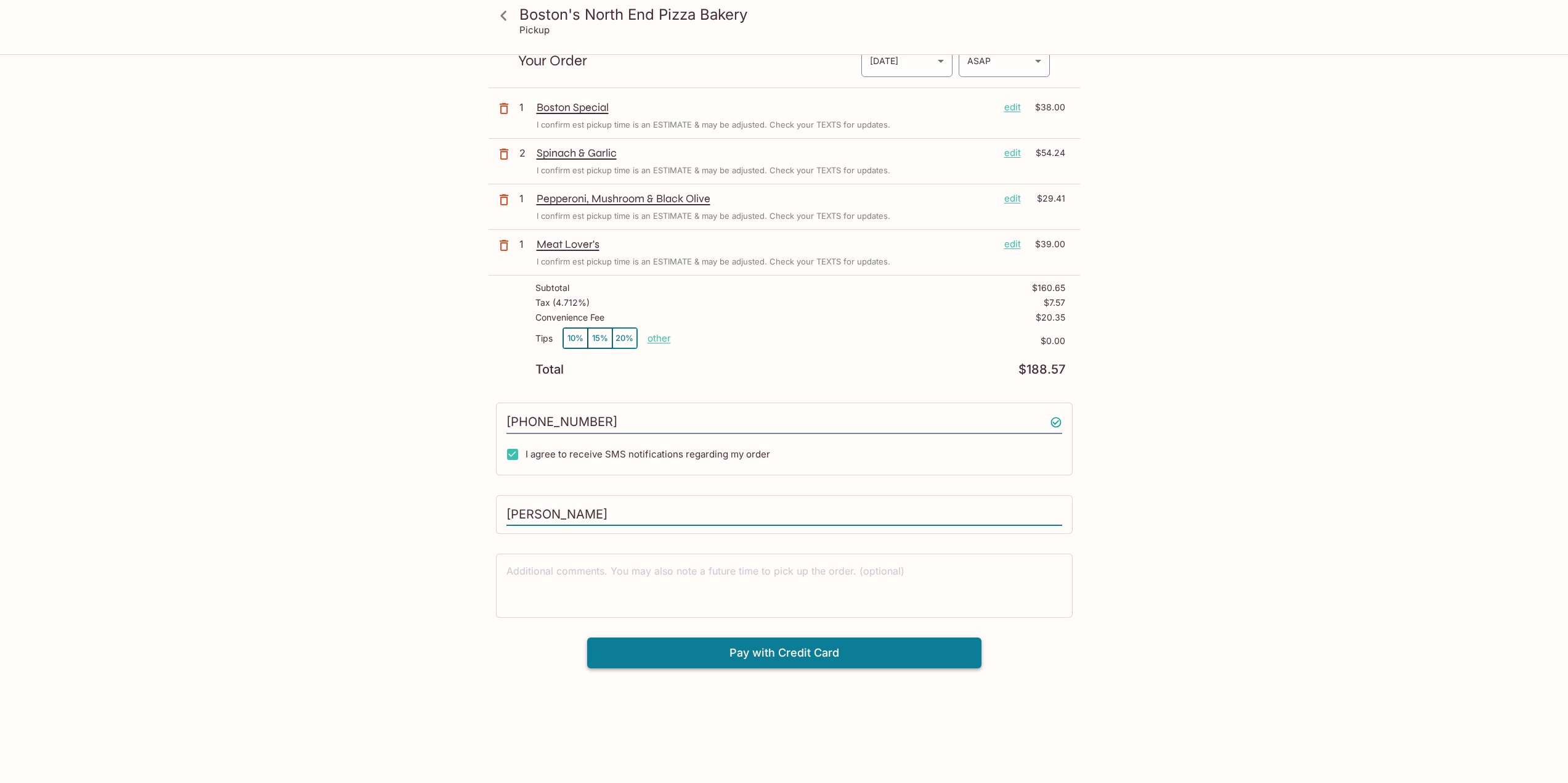
click at [716, 649] on button "Pay with Credit Card" at bounding box center [784, 653] width 394 height 31
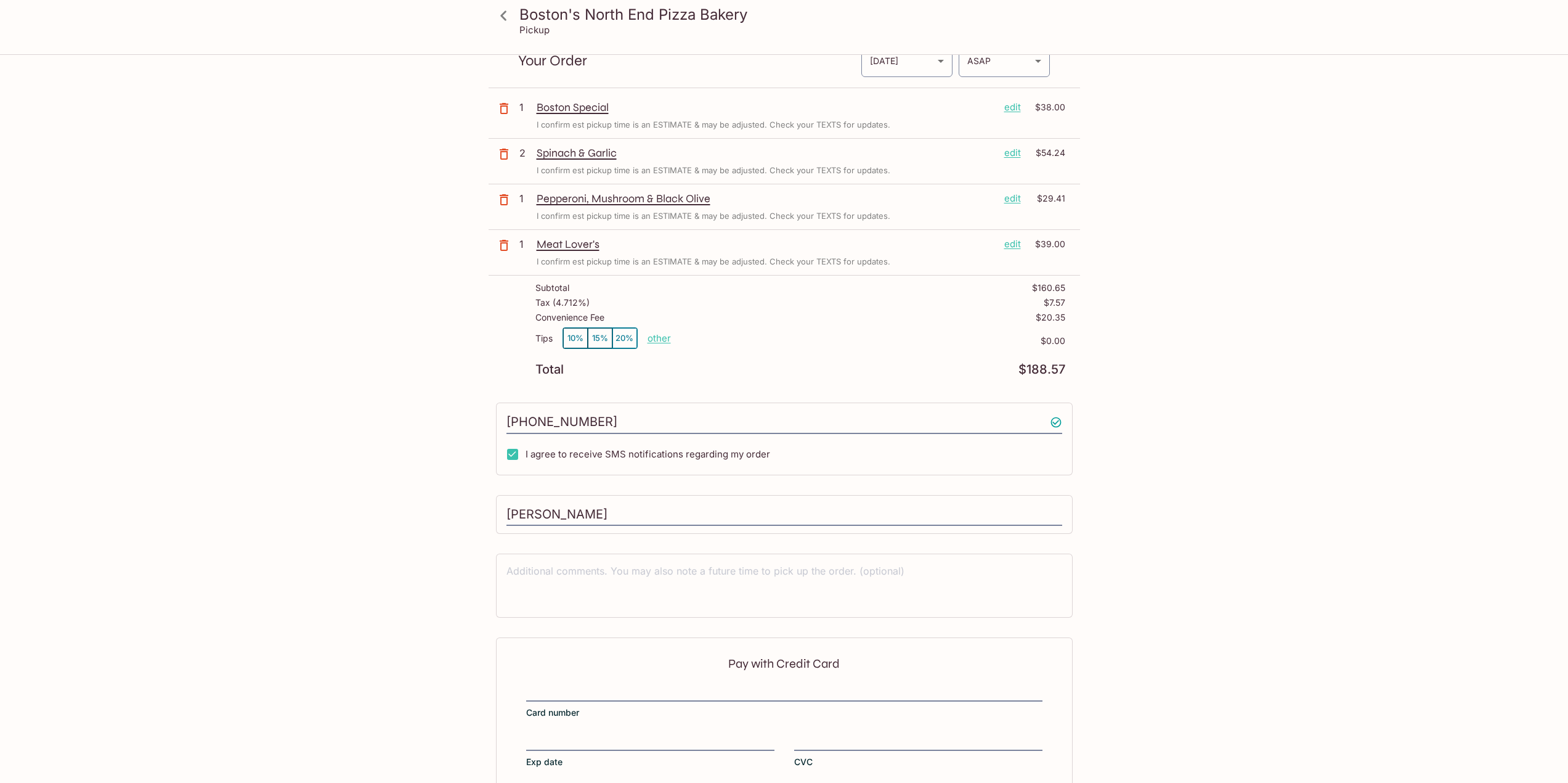
scroll to position [126, 0]
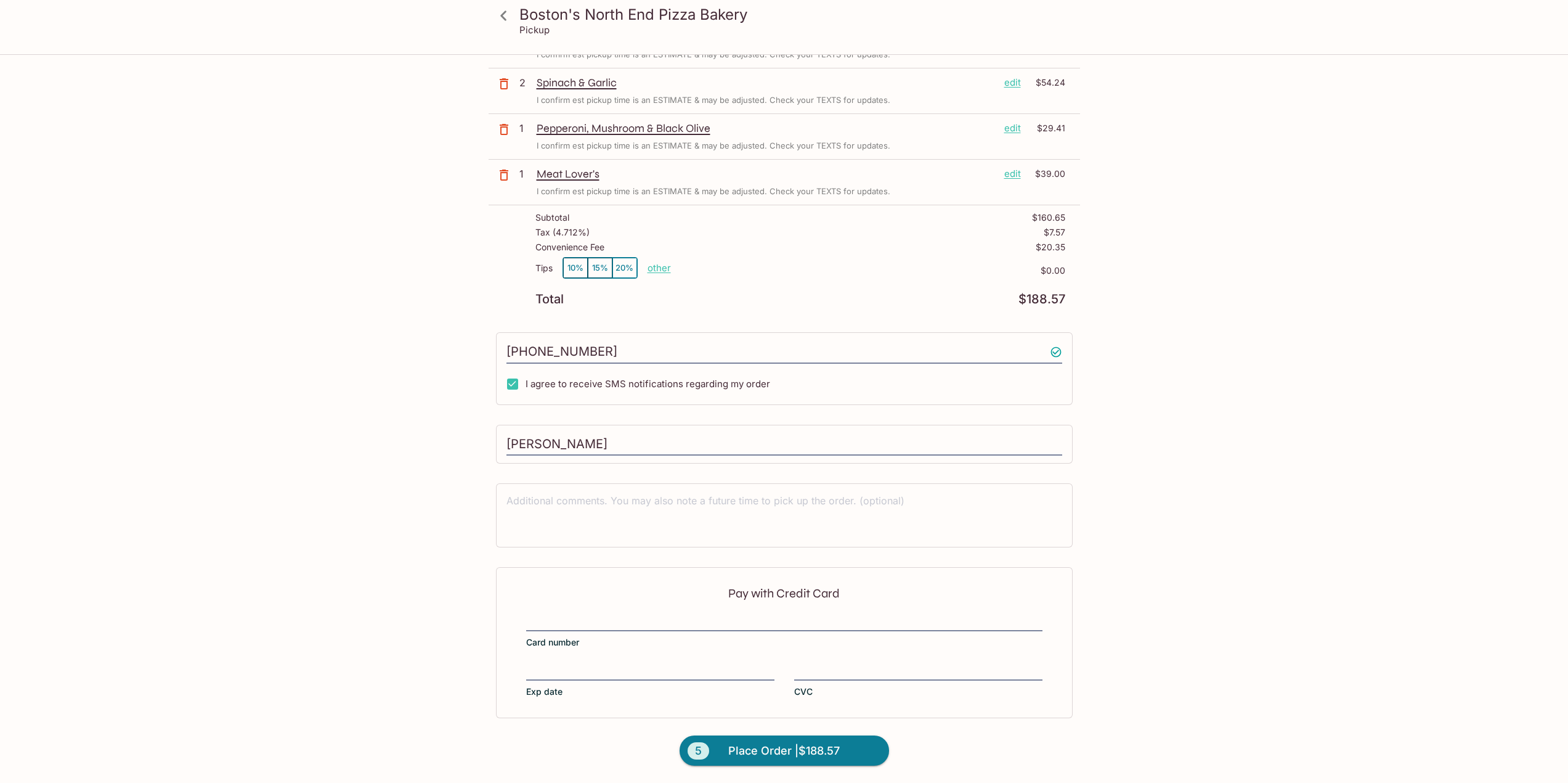
click at [592, 613] on div "Pay with Credit Card Card number Exp date CVC" at bounding box center [785, 642] width 577 height 150
click at [814, 753] on span "Place Order | $188.57" at bounding box center [784, 750] width 112 height 20
